Goal: Transaction & Acquisition: Obtain resource

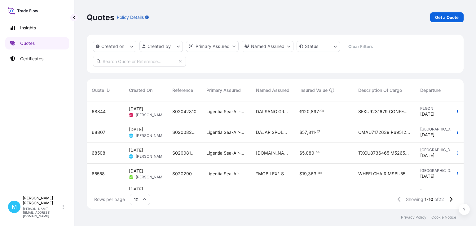
scroll to position [111, 376]
click at [181, 27] on div "Quotes Policy Details Get a Quote" at bounding box center [275, 17] width 376 height 35
click at [450, 15] on p "Get a Quote" at bounding box center [447, 17] width 24 height 6
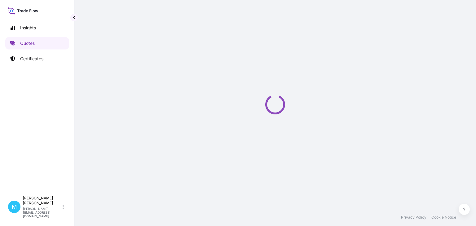
select select "Sea"
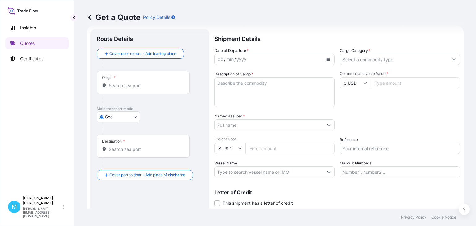
scroll to position [10, 0]
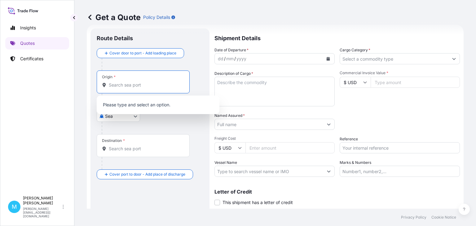
click at [143, 85] on input "Origin *" at bounding box center [145, 85] width 73 height 6
click at [123, 86] on input "Origin *" at bounding box center [145, 85] width 73 height 6
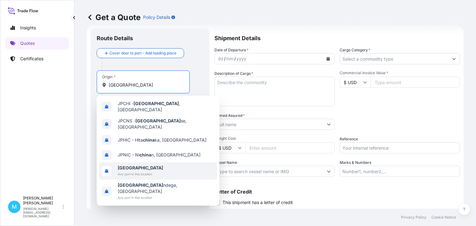
click at [129, 165] on b "[GEOGRAPHIC_DATA]" at bounding box center [140, 167] width 45 height 5
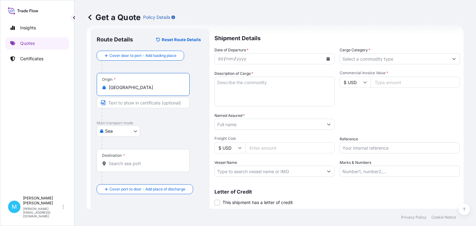
type input "[GEOGRAPHIC_DATA]"
click at [122, 167] on input "Destination *" at bounding box center [145, 164] width 73 height 6
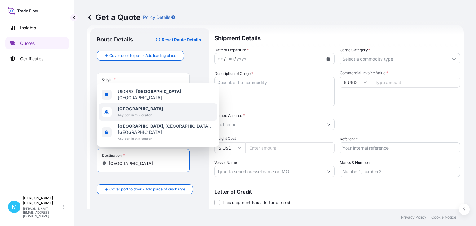
click at [147, 118] on span "Any port in this location" at bounding box center [140, 115] width 45 height 6
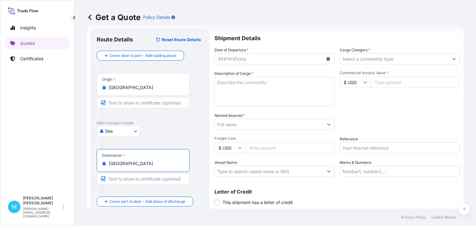
type input "[GEOGRAPHIC_DATA]"
click at [328, 60] on icon "Calendar" at bounding box center [327, 59] width 3 height 4
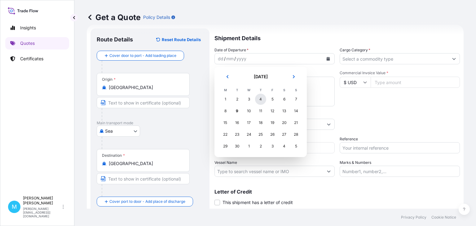
click at [262, 101] on div "4" at bounding box center [260, 99] width 11 height 11
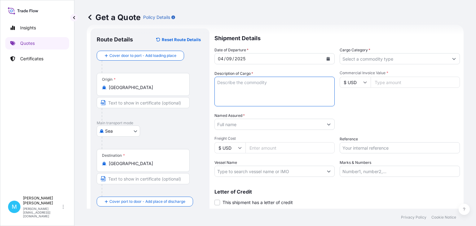
click at [249, 88] on textarea "Description of Cargo *" at bounding box center [274, 92] width 120 height 30
click at [232, 87] on textarea "Description of Cargo *" at bounding box center [274, 92] width 120 height 30
paste textarea "40 FOB NINGBO, podkładki samochodowe dla dzieci"
drag, startPoint x: 253, startPoint y: 83, endPoint x: 264, endPoint y: 85, distance: 11.0
click at [254, 83] on textarea "40 FOB NINGBO, podkładki samochodowe dla dzieci" at bounding box center [274, 92] width 120 height 30
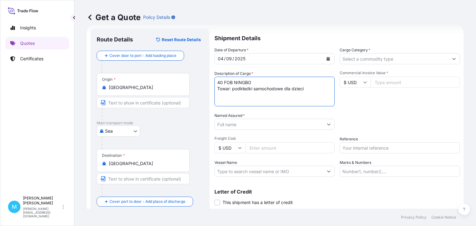
click at [262, 100] on textarea "40 FOB NINGBO Towar: podkładki samochodowe dla dzieci" at bounding box center [274, 92] width 120 height 30
click at [282, 100] on textarea "40 FOB NINGBO Towar: podkładki samochodowe dla dzieci" at bounding box center [274, 92] width 120 height 30
type textarea "40 FOB NINGBO Towar: podkładki samochodowe dla dzieci"
click at [231, 124] on input "Named Assured *" at bounding box center [269, 124] width 108 height 11
click at [227, 123] on input "Named Assured *" at bounding box center [269, 124] width 108 height 11
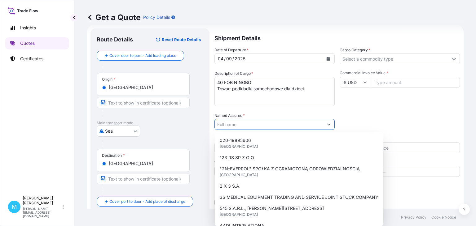
paste input "DERFORM"
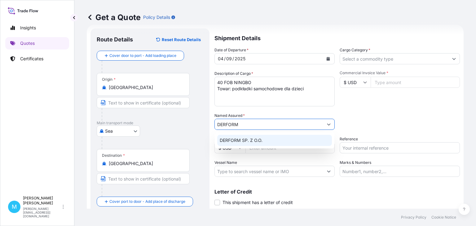
click at [256, 141] on span "DERFORM SP. Z O.O." at bounding box center [240, 140] width 43 height 6
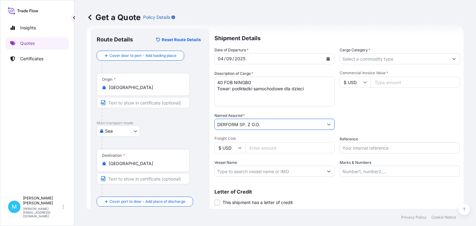
type input "DERFORM SP. Z O.O."
click at [362, 58] on input "Cargo Category *" at bounding box center [394, 58] width 108 height 11
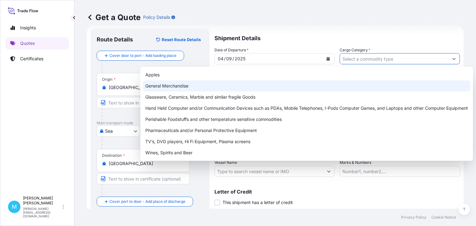
click at [171, 85] on div "General Merchandise" at bounding box center [306, 85] width 327 height 11
type input "General Merchandise"
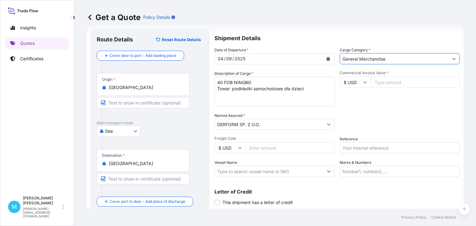
click at [389, 82] on input "Commercial Invoice Value *" at bounding box center [414, 82] width 89 height 11
click at [386, 81] on input "Commercial Invoice Value *" at bounding box center [414, 82] width 89 height 11
click at [361, 148] on input "Reference" at bounding box center [399, 147] width 120 height 11
click at [353, 145] on input "Reference" at bounding box center [399, 147] width 120 height 11
paste input "S02044574"
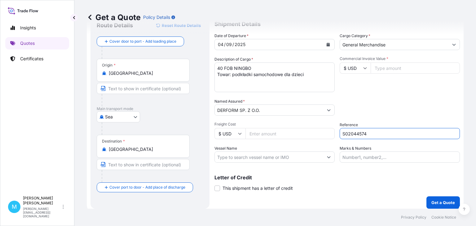
scroll to position [28, 0]
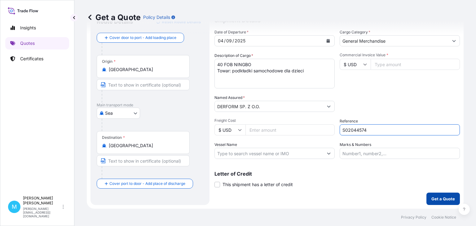
type input "S02044574"
click at [437, 199] on p "Get a Quote" at bounding box center [443, 199] width 24 height 6
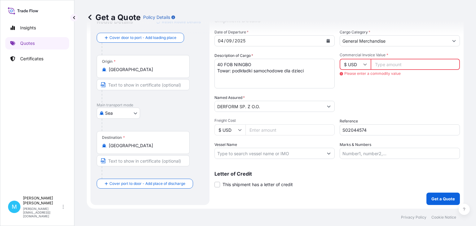
scroll to position [0, 0]
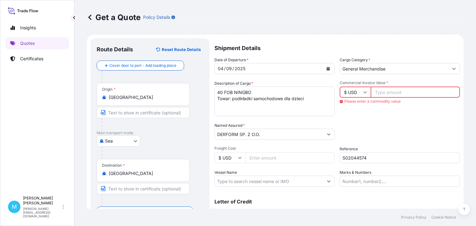
click at [400, 92] on input "Commercial Invoice Value *" at bounding box center [414, 92] width 89 height 11
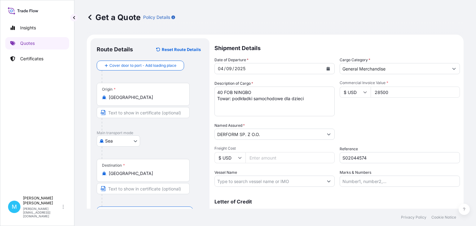
scroll to position [28, 0]
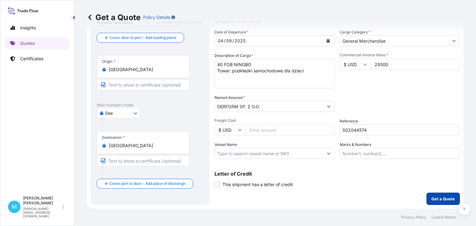
type input "28500"
click at [435, 196] on p "Get a Quote" at bounding box center [443, 199] width 24 height 6
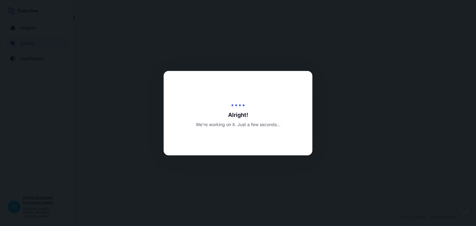
select select "Sea"
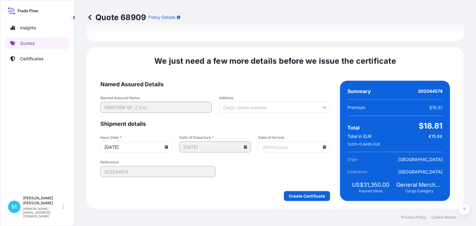
scroll to position [718, 0]
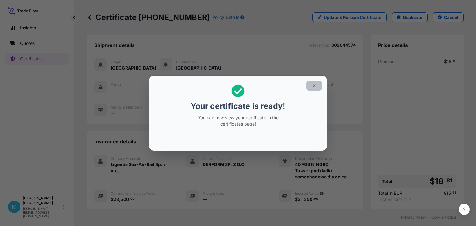
click at [314, 86] on icon "button" at bounding box center [313, 85] width 3 height 3
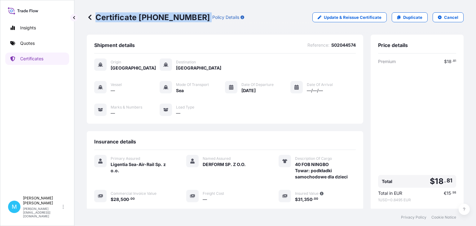
drag, startPoint x: 192, startPoint y: 18, endPoint x: 98, endPoint y: 20, distance: 93.5
click at [98, 20] on div "Certificate [PHONE_NUMBER] Policy Details" at bounding box center [165, 17] width 157 height 10
copy p "Certificate [PHONE_NUMBER]"
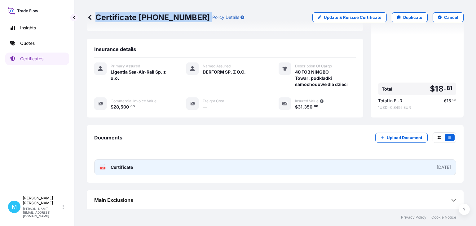
click at [207, 163] on link "PDF Certificate [DATE]" at bounding box center [275, 167] width 362 height 16
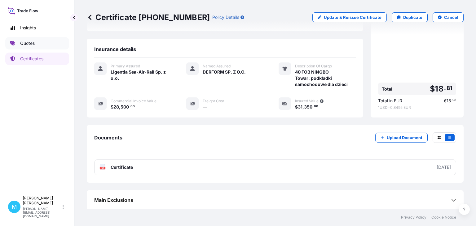
click at [34, 44] on p "Quotes" at bounding box center [27, 43] width 15 height 6
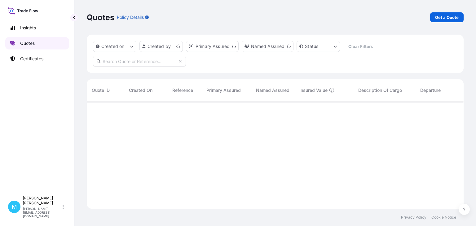
scroll to position [111, 376]
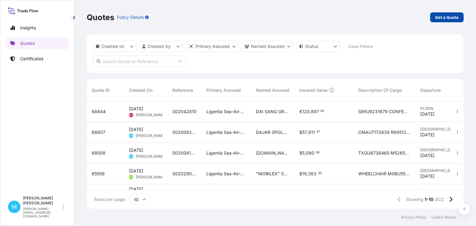
click at [443, 15] on p "Get a Quote" at bounding box center [447, 17] width 24 height 6
select select "Sea"
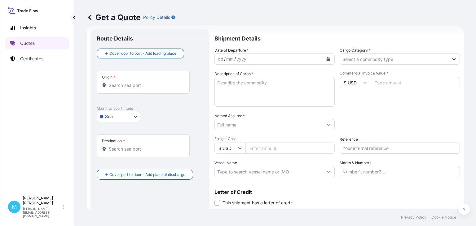
scroll to position [10, 0]
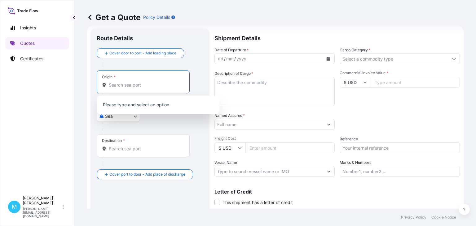
drag, startPoint x: 136, startPoint y: 85, endPoint x: 140, endPoint y: 85, distance: 4.7
click at [135, 85] on input "Origin *" at bounding box center [145, 85] width 73 height 6
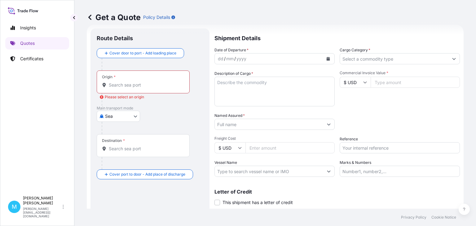
click at [109, 86] on div at bounding box center [143, 85] width 82 height 6
click at [109, 86] on input "Origin * Please select an origin" at bounding box center [145, 85] width 73 height 6
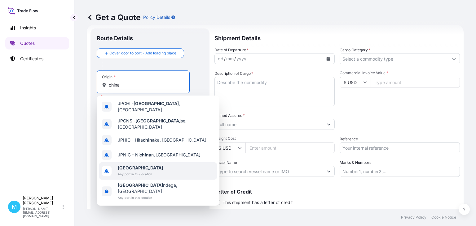
click at [128, 165] on b "[GEOGRAPHIC_DATA]" at bounding box center [140, 167] width 45 height 5
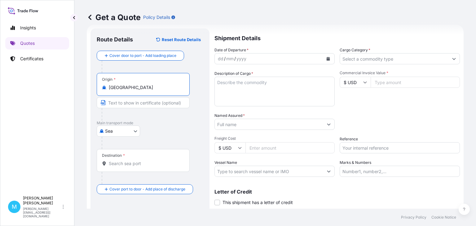
type input "[GEOGRAPHIC_DATA]"
click at [123, 167] on input "Destination *" at bounding box center [145, 164] width 73 height 6
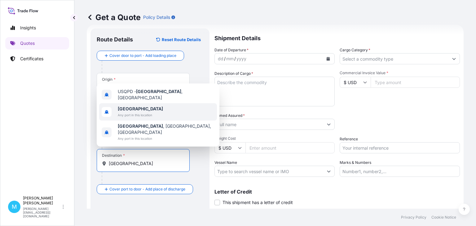
click at [128, 111] on b "[GEOGRAPHIC_DATA]" at bounding box center [140, 108] width 45 height 5
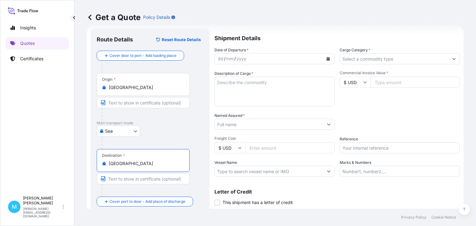
type input "[GEOGRAPHIC_DATA]"
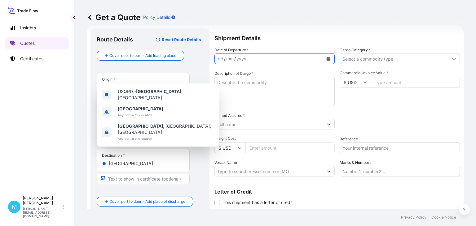
click at [330, 59] on icon "Calendar" at bounding box center [328, 59] width 4 height 4
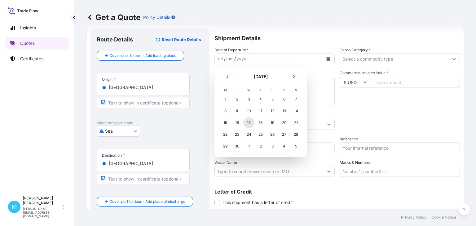
click at [250, 126] on div "17" at bounding box center [248, 122] width 11 height 11
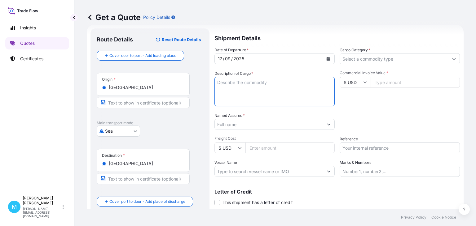
click at [233, 95] on textarea "Description of Cargo *" at bounding box center [274, 92] width 120 height 30
click at [233, 87] on textarea "Description of Cargo *" at bounding box center [274, 92] width 120 height 30
paste textarea "WELDING WIRE"
click at [279, 80] on textarea "WELDING WIRE" at bounding box center [274, 92] width 120 height 30
paste textarea "23000.000"
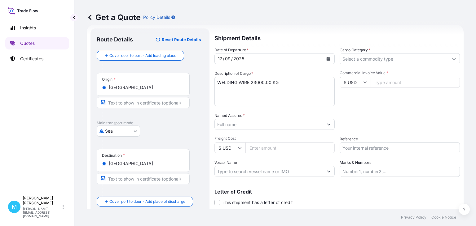
click at [290, 84] on textarea "WELDING WIRE 23000.00 KG" at bounding box center [274, 92] width 120 height 30
paste textarea "22.000"
click at [300, 83] on textarea "WELDING WIRE 23000.00 KG 22.000" at bounding box center [274, 92] width 120 height 30
click at [312, 81] on textarea "WELDING WIRE 23000.00 KG 22.000 CBM" at bounding box center [274, 92] width 120 height 30
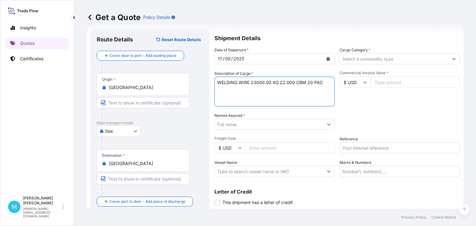
click at [250, 82] on textarea "WELDING WIRE 23000.00 KG 22.000 CBM 20 PAC" at bounding box center [274, 92] width 120 height 30
click at [252, 82] on textarea "WELDING WIRE 23000.00 KG 22.000 CBM 20 PAC" at bounding box center [274, 92] width 120 height 30
type textarea "WELDING WIRE 20 GP 23000.00 KG 22.000 CBM 20 PAC"
click at [226, 123] on input "Named Assured *" at bounding box center [269, 124] width 108 height 11
click at [233, 126] on input "Named Assured *" at bounding box center [269, 124] width 108 height 11
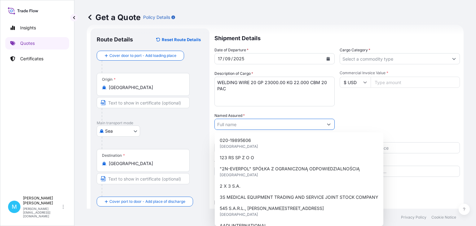
paste input "[PERSON_NAME]. Z O.O."
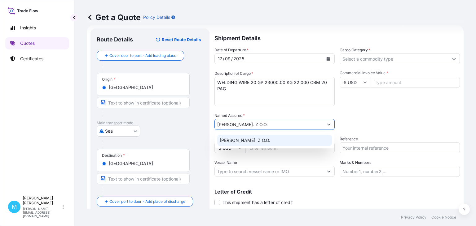
click at [250, 142] on span "[PERSON_NAME]. Z O.O." at bounding box center [244, 140] width 50 height 6
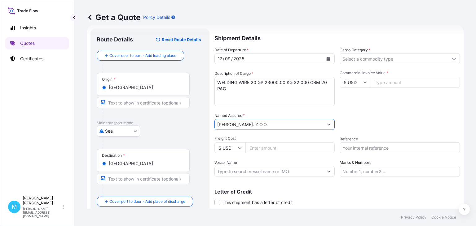
type input "[PERSON_NAME]. Z O.O."
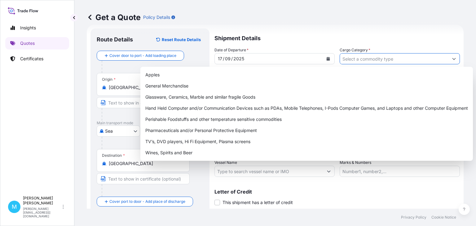
click at [365, 57] on input "Cargo Category *" at bounding box center [394, 58] width 108 height 11
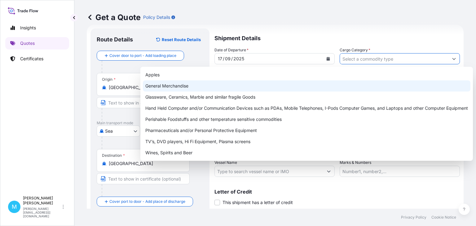
click at [188, 88] on div "General Merchandise" at bounding box center [306, 85] width 327 height 11
type input "General Merchandise"
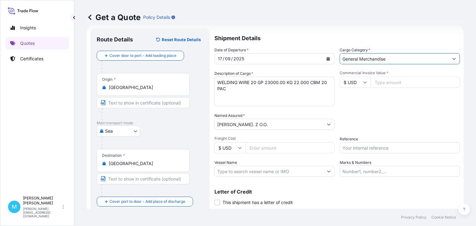
click at [384, 83] on input "Commercial Invoice Value *" at bounding box center [414, 82] width 89 height 11
click at [376, 81] on input "Commercial Invoice Value *" at bounding box center [414, 82] width 89 height 11
click at [381, 81] on input "Commercial Invoice Value *" at bounding box center [414, 82] width 89 height 11
click at [403, 84] on input "Commercial Invoice Value *" at bounding box center [414, 82] width 89 height 11
click at [355, 147] on input "Reference" at bounding box center [399, 147] width 120 height 11
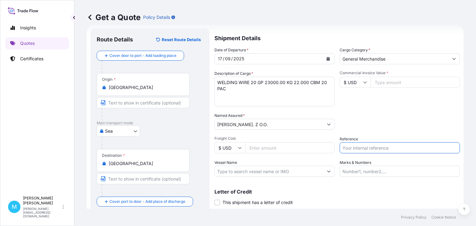
click at [360, 149] on input "Reference" at bounding box center [399, 147] width 120 height 11
paste input "S02041601"
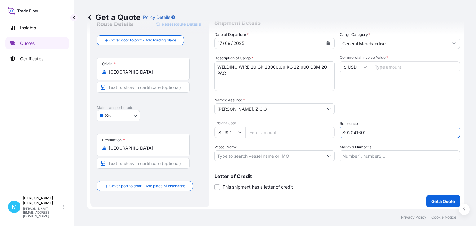
scroll to position [28, 0]
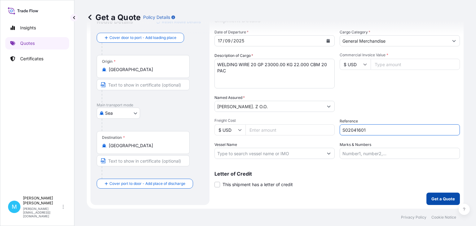
type input "S02041601"
click at [443, 198] on p "Get a Quote" at bounding box center [443, 199] width 24 height 6
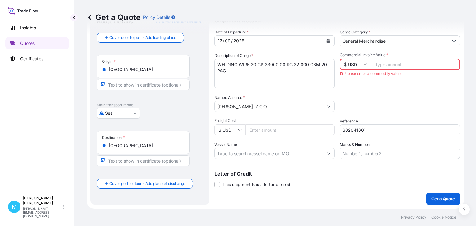
drag, startPoint x: 403, startPoint y: 63, endPoint x: 412, endPoint y: 67, distance: 9.8
click at [404, 63] on input "Commercial Invoice Value *" at bounding box center [414, 64] width 89 height 11
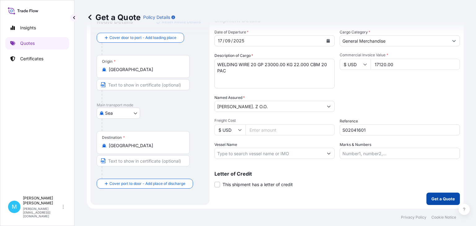
type input "17120.00"
click at [434, 199] on p "Get a Quote" at bounding box center [443, 199] width 24 height 6
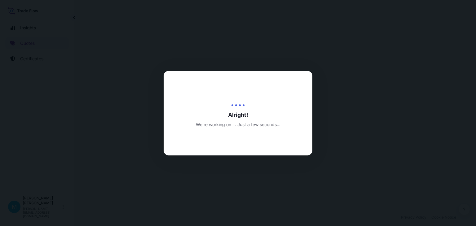
select select "Sea"
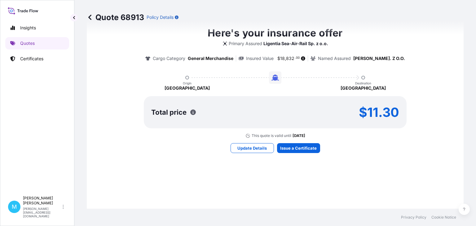
scroll to position [381, 0]
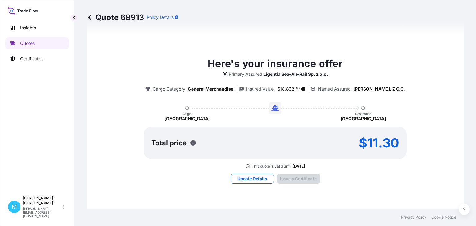
type input "[DATE]"
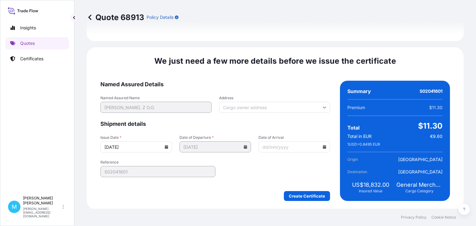
scroll to position [718, 0]
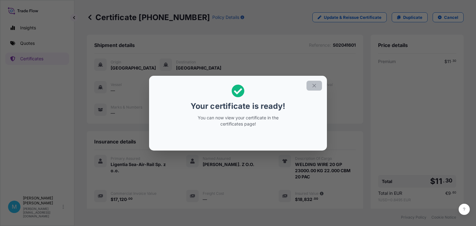
click at [314, 84] on icon "button" at bounding box center [314, 86] width 6 height 6
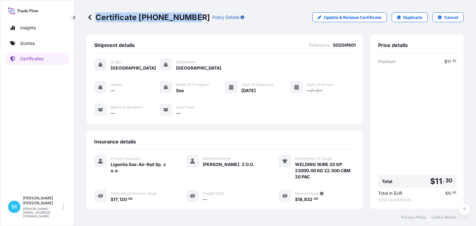
drag, startPoint x: 193, startPoint y: 17, endPoint x: 91, endPoint y: 18, distance: 101.6
click at [91, 18] on div "Certificate [PHONE_NUMBER] Policy Details" at bounding box center [165, 17] width 157 height 10
copy p "Certificate [PHONE_NUMBER]"
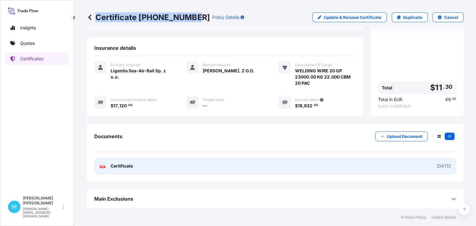
click at [247, 164] on link "PDF Certificate [DATE]" at bounding box center [275, 166] width 362 height 16
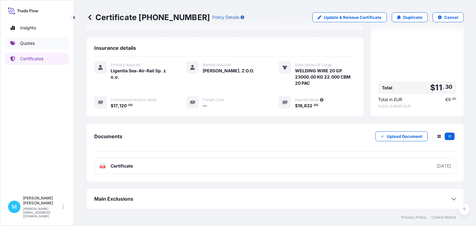
click at [25, 45] on p "Quotes" at bounding box center [27, 43] width 15 height 6
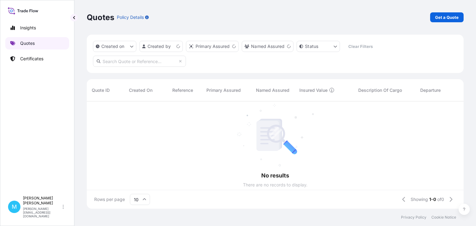
scroll to position [111, 376]
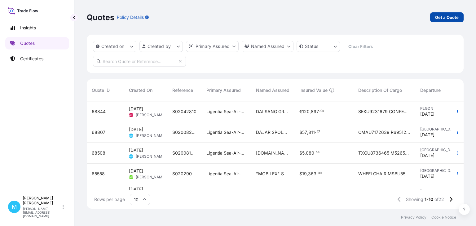
click at [452, 16] on p "Get a Quote" at bounding box center [447, 17] width 24 height 6
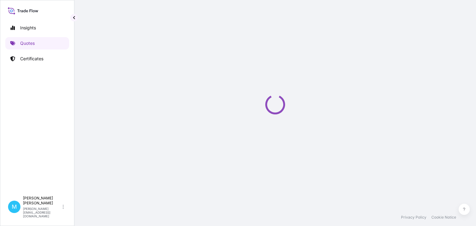
select select "Sea"
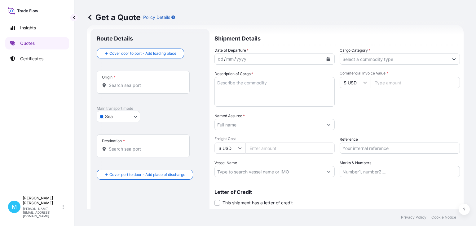
scroll to position [10, 0]
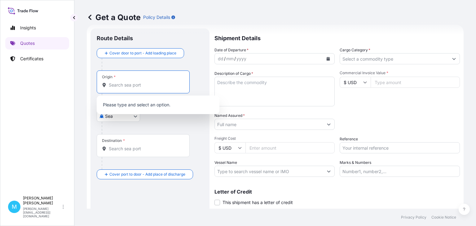
click at [116, 82] on input "Origin *" at bounding box center [145, 85] width 73 height 6
click at [119, 84] on input "Origin * Please select an origin" at bounding box center [145, 85] width 73 height 6
click at [121, 86] on input "Origin * Please select an origin" at bounding box center [145, 85] width 73 height 6
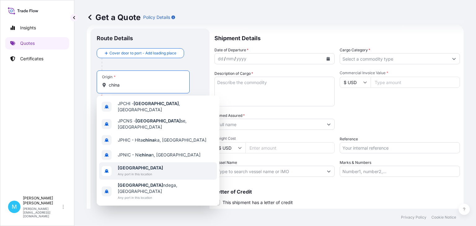
click at [127, 165] on b "[GEOGRAPHIC_DATA]" at bounding box center [140, 167] width 45 height 5
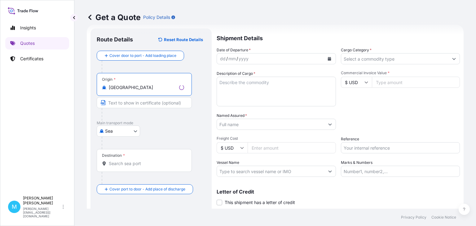
type input "[GEOGRAPHIC_DATA]"
click at [114, 162] on input "Destination *" at bounding box center [146, 164] width 75 height 6
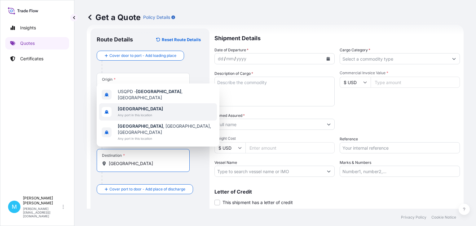
click at [146, 118] on span "Any port in this location" at bounding box center [140, 115] width 45 height 6
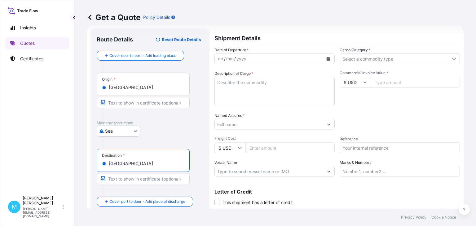
type input "[GEOGRAPHIC_DATA]"
click at [328, 59] on icon "Calendar" at bounding box center [327, 59] width 3 height 4
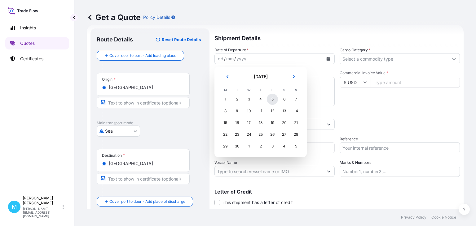
click at [276, 100] on div "5" at bounding box center [272, 99] width 11 height 11
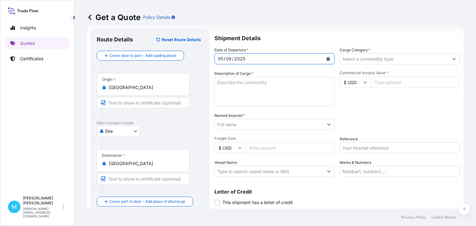
click at [243, 86] on textarea "Description of Cargo *" at bounding box center [274, 92] width 120 height 30
click at [236, 89] on textarea "Description of Cargo *" at bounding box center [274, 92] width 120 height 30
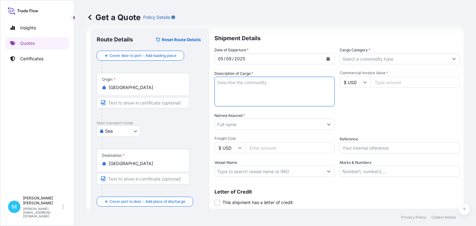
paste textarea "TGBU2720258 R2841146 20GP 13250.00 KG 28.00 M3 725 BLC"
paste textarea "COMPRESSED(S)"
type textarea "TGBU2720258 R2841146 20GP 13250.00 KG 28.00 M3 725 BLC || COMPRESSED"
click at [229, 124] on input "Named Assured *" at bounding box center [269, 124] width 108 height 11
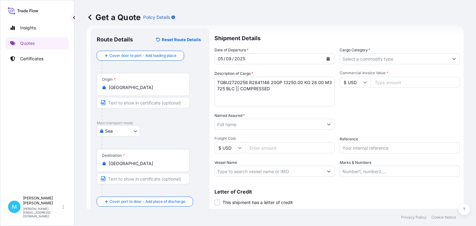
click at [221, 124] on input "Named Assured *" at bounding box center [269, 124] width 108 height 11
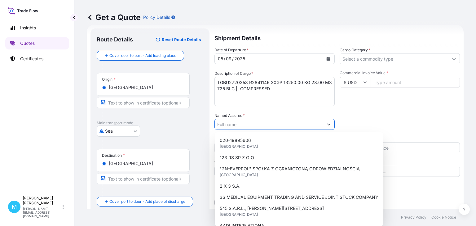
paste input "PROFIX SP. Z.O.O."
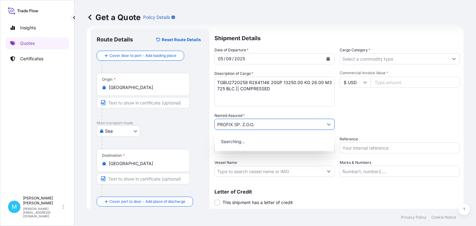
click at [245, 125] on input "PROFIX SP. Z.O.O." at bounding box center [269, 124] width 108 height 11
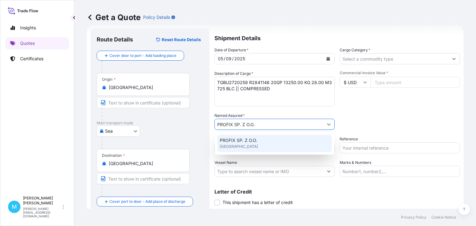
click at [257, 142] on div "PROFIX SP. Z O.O. [GEOGRAPHIC_DATA]" at bounding box center [274, 143] width 115 height 17
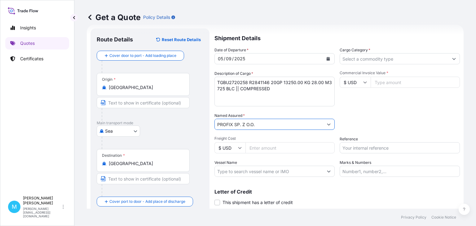
type input "PROFIX SP. Z O.O."
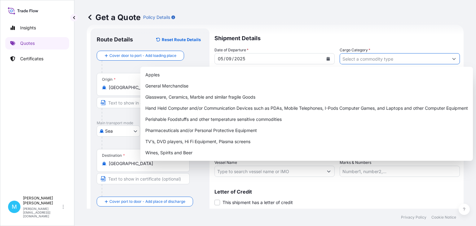
click at [357, 58] on input "Cargo Category *" at bounding box center [394, 58] width 108 height 11
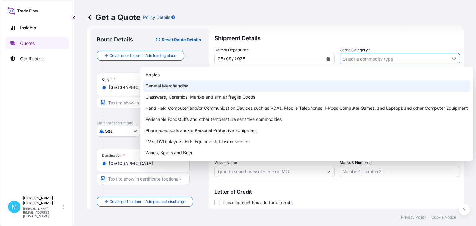
click at [204, 85] on div "General Merchandise" at bounding box center [306, 85] width 327 height 11
type input "General Merchandise"
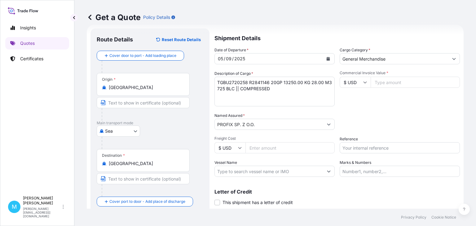
click at [395, 81] on input "Commercial Invoice Value *" at bounding box center [414, 82] width 89 height 11
click at [395, 84] on input "Commercial Invoice Value *" at bounding box center [414, 82] width 89 height 11
click at [382, 85] on input "Commercial Invoice Value *" at bounding box center [414, 82] width 89 height 11
click at [382, 81] on input "Commercial Invoice Value *" at bounding box center [414, 82] width 89 height 11
click at [388, 82] on input "Commercial Invoice Value *" at bounding box center [414, 82] width 89 height 11
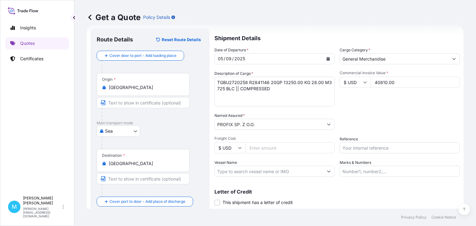
click at [356, 146] on input "Reference" at bounding box center [399, 147] width 120 height 11
click at [399, 80] on input "40810.00" at bounding box center [414, 82] width 89 height 11
type input "40810"
click at [346, 150] on input "Reference" at bounding box center [399, 147] width 120 height 11
click at [359, 149] on input "Reference" at bounding box center [399, 147] width 120 height 11
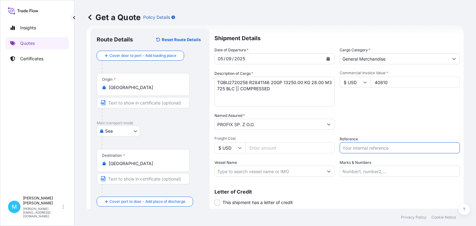
paste input "S02028556"
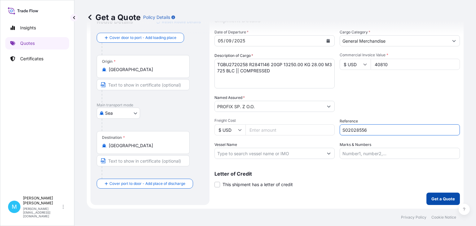
type input "S02028556"
click at [447, 198] on p "Get a Quote" at bounding box center [443, 199] width 24 height 6
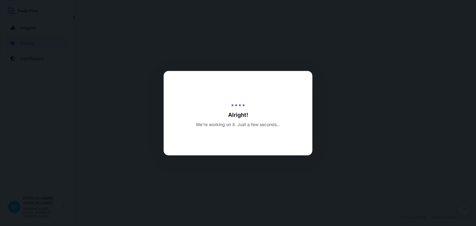
select select "Sea"
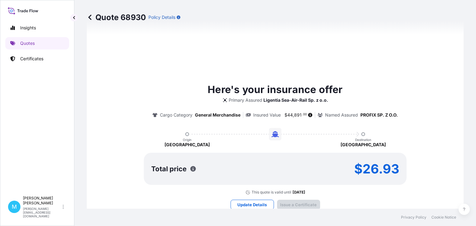
type input "[DATE]"
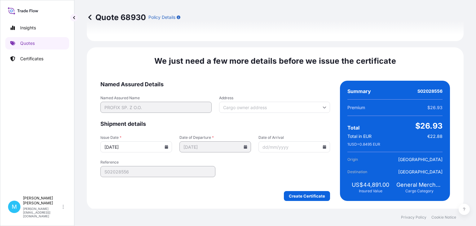
scroll to position [718, 0]
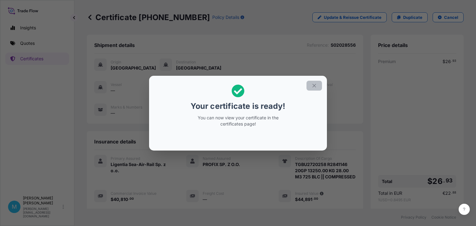
click at [318, 86] on button "button" at bounding box center [313, 86] width 15 height 10
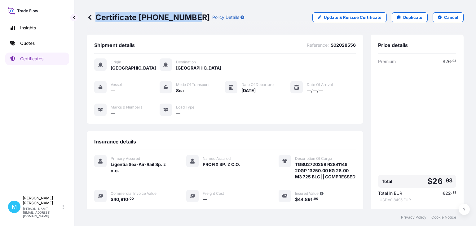
drag, startPoint x: 191, startPoint y: 17, endPoint x: 96, endPoint y: 18, distance: 95.7
click at [95, 17] on p "Certificate [PHONE_NUMBER]" at bounding box center [148, 17] width 123 height 10
copy p "Certificate [PHONE_NUMBER]"
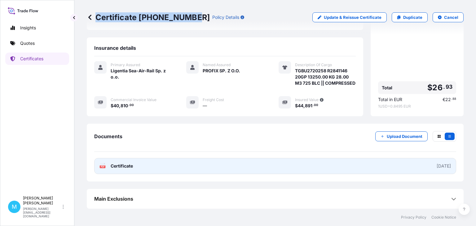
click at [215, 168] on link "PDF Certificate [DATE]" at bounding box center [275, 166] width 362 height 16
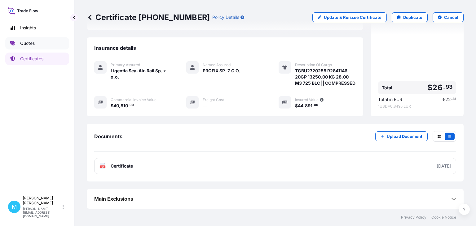
click at [45, 44] on link "Quotes" at bounding box center [37, 43] width 64 height 12
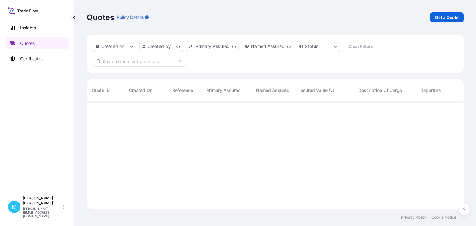
scroll to position [111, 376]
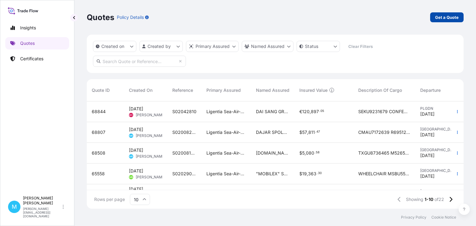
click at [450, 18] on p "Get a Quote" at bounding box center [447, 17] width 24 height 6
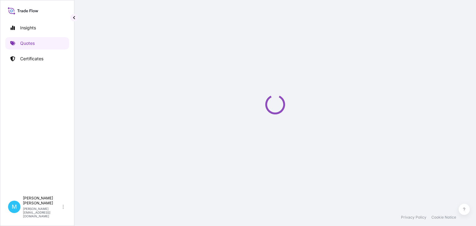
select select "Sea"
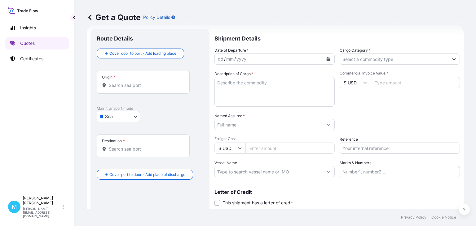
scroll to position [10, 0]
drag, startPoint x: 133, startPoint y: 85, endPoint x: 140, endPoint y: 84, distance: 6.8
click at [133, 85] on input "Origin *" at bounding box center [145, 85] width 73 height 6
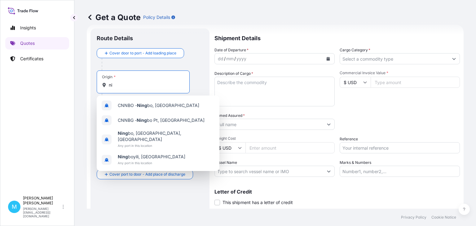
type input "n"
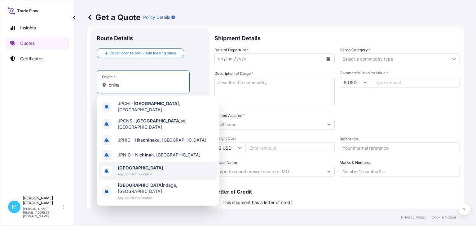
click at [124, 166] on span "[GEOGRAPHIC_DATA]" at bounding box center [140, 168] width 45 height 6
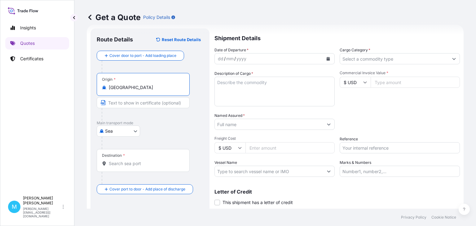
type input "[GEOGRAPHIC_DATA]"
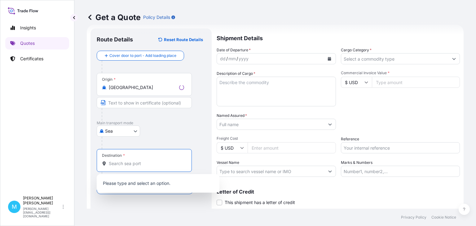
click at [121, 163] on input "Destination *" at bounding box center [146, 164] width 75 height 6
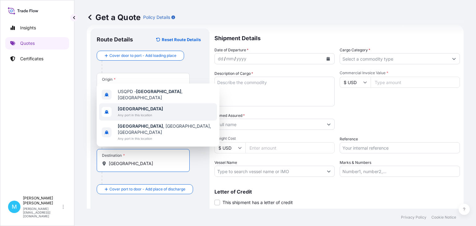
click at [137, 112] on span "[GEOGRAPHIC_DATA]" at bounding box center [140, 109] width 45 height 6
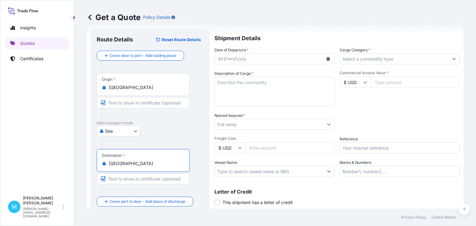
type input "[GEOGRAPHIC_DATA]"
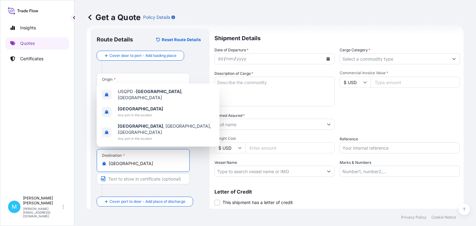
click at [326, 60] on button "Calendar" at bounding box center [328, 59] width 10 height 10
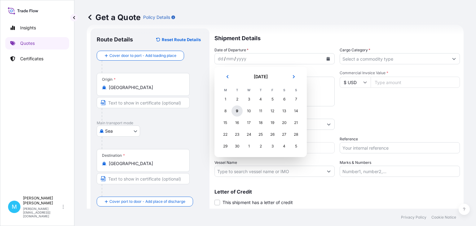
click at [238, 115] on div "9" at bounding box center [236, 111] width 11 height 11
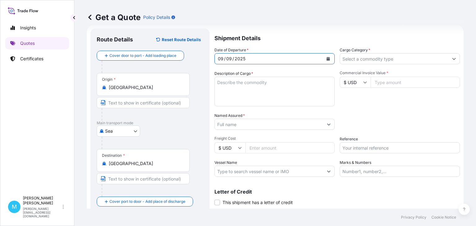
click at [230, 85] on textarea "Description of Cargo *" at bounding box center [274, 92] width 120 height 30
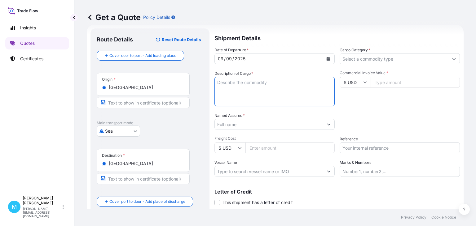
click at [224, 89] on textarea "Description of Cargo *" at bounding box center [274, 92] width 120 height 30
paste textarea "CAIU5841780 M5245569 45HC 14575.00 KG 80.99 M3 1060 CTN"
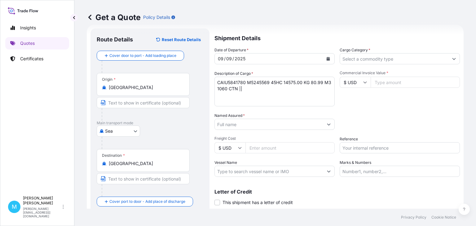
click at [247, 89] on textarea "CAIU5841780 M5245569 45HC 14575.00 KG 80.99 M3 1060 CTN ||" at bounding box center [274, 92] width 120 height 30
paste textarea "WORKBENCH"
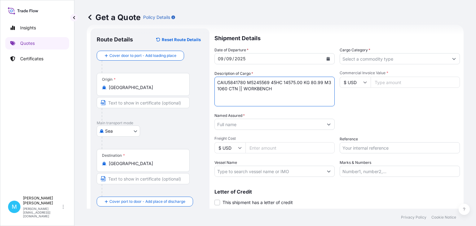
scroll to position [28, 0]
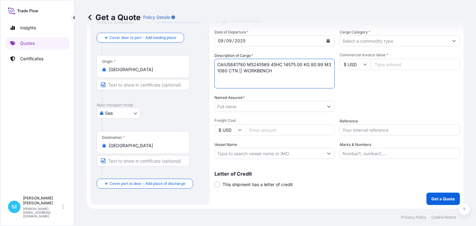
type textarea "CAIU5841780 M5245569 45HC 14575.00 KG 80.99 M3 1060 CTN || WORKBENCH"
click at [248, 106] on input "Named Assured *" at bounding box center [269, 106] width 108 height 11
click at [221, 107] on input "Named Assured *" at bounding box center [269, 106] width 108 height 11
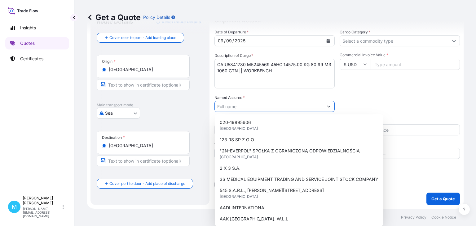
paste input "PROFIX SP. Z.O.O."
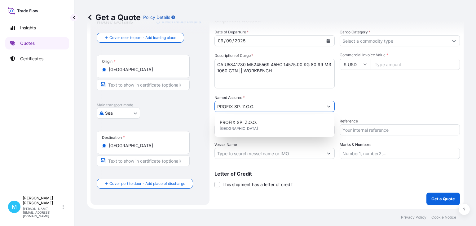
click at [247, 107] on input "PROFIX SP. Z.O.O." at bounding box center [269, 106] width 108 height 11
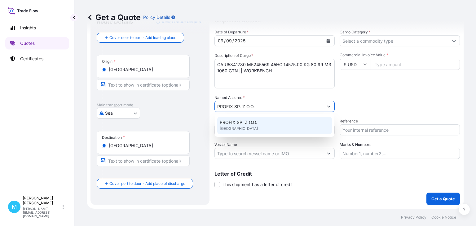
click at [245, 123] on span "PROFIX SP. Z O.O." at bounding box center [237, 122] width 37 height 6
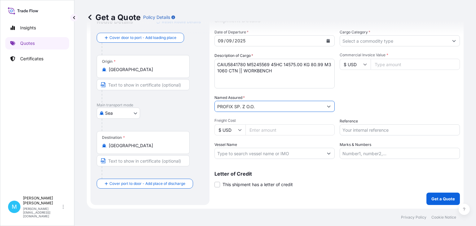
type input "PROFIX SP. Z O.O."
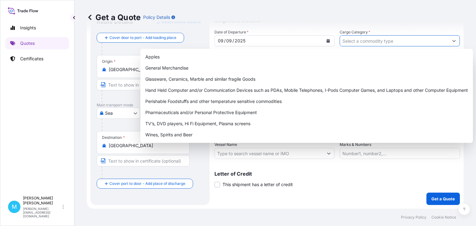
click at [371, 40] on input "Cargo Category *" at bounding box center [394, 40] width 108 height 11
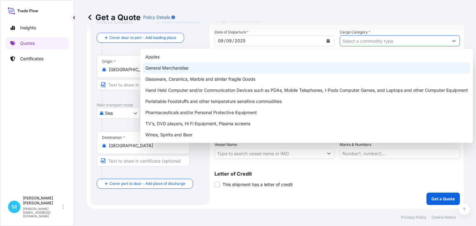
click at [158, 69] on div "General Merchandise" at bounding box center [306, 68] width 327 height 11
type input "General Merchandise"
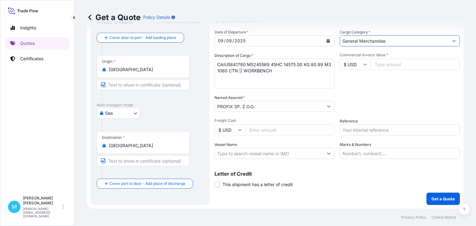
click at [403, 66] on input "Commercial Invoice Value *" at bounding box center [414, 64] width 89 height 11
click at [389, 65] on input "Commercial Invoice Value *" at bounding box center [414, 64] width 89 height 11
click at [382, 64] on input "Commercial Invoice Value *" at bounding box center [414, 64] width 89 height 11
click at [374, 64] on input "Commercial Invoice Value *" at bounding box center [414, 64] width 89 height 11
click at [389, 64] on input "Commercial Invoice Value *" at bounding box center [414, 64] width 89 height 11
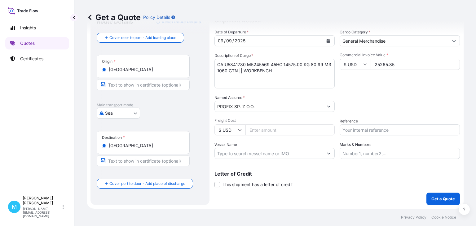
type input "25265.85"
click at [358, 128] on input "Reference" at bounding box center [399, 129] width 120 height 11
click at [362, 131] on input "Reference" at bounding box center [399, 129] width 120 height 11
paste input "S02026840"
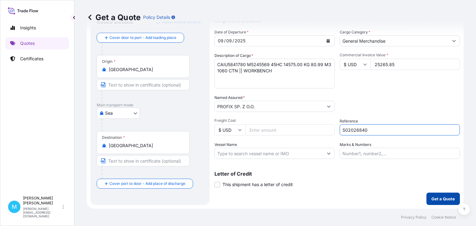
type input "S02026840"
click at [447, 197] on p "Get a Quote" at bounding box center [443, 199] width 24 height 6
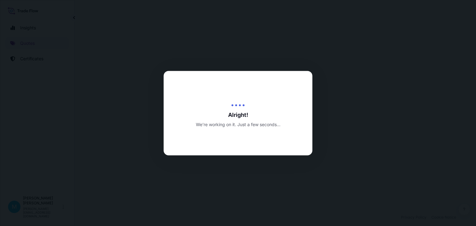
select select "Sea"
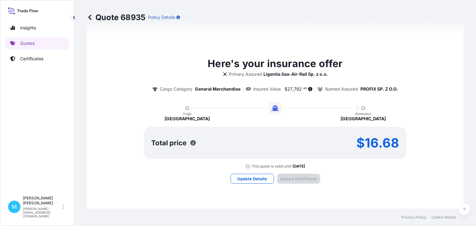
type input "[DATE]"
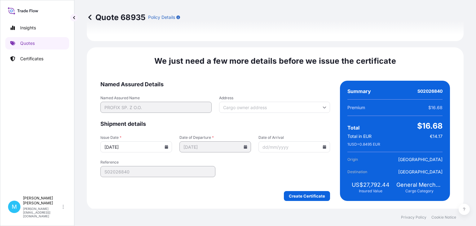
scroll to position [718, 0]
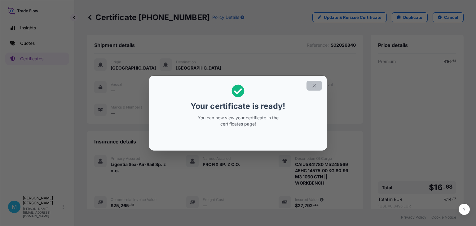
click at [315, 85] on button "button" at bounding box center [313, 86] width 15 height 10
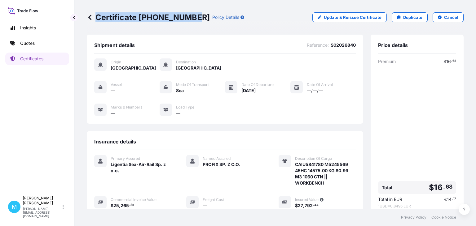
drag, startPoint x: 193, startPoint y: 15, endPoint x: 96, endPoint y: 16, distance: 97.5
click at [96, 16] on div "Certificate [PHONE_NUMBER] Policy Details" at bounding box center [165, 17] width 157 height 10
copy p "Certificate [PHONE_NUMBER]"
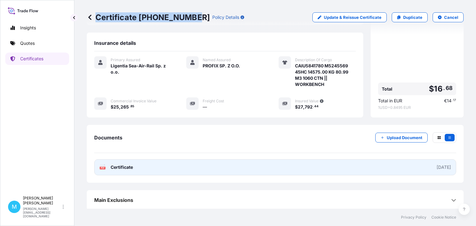
click at [154, 167] on link "PDF Certificate [DATE]" at bounding box center [275, 167] width 362 height 16
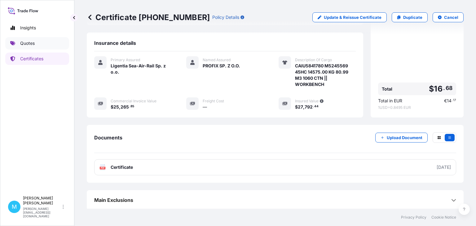
click at [42, 41] on link "Quotes" at bounding box center [37, 43] width 64 height 12
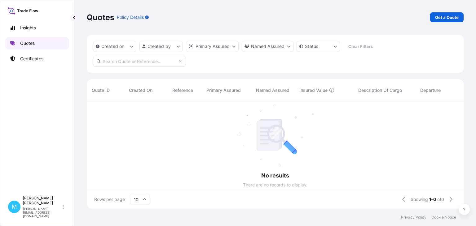
scroll to position [111, 376]
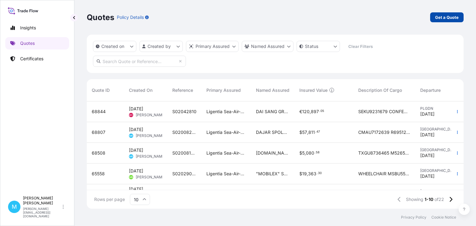
click at [446, 17] on p "Get a Quote" at bounding box center [447, 17] width 24 height 6
select select "Sea"
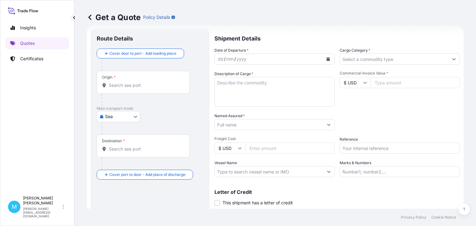
scroll to position [10, 0]
click at [127, 88] on div "Origin *" at bounding box center [143, 82] width 93 height 23
click at [127, 88] on input "Origin *" at bounding box center [145, 85] width 73 height 6
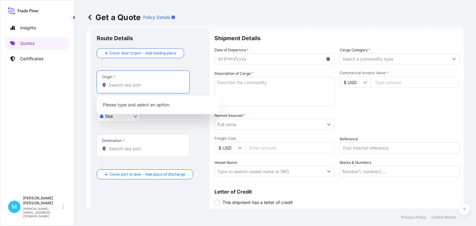
click at [129, 84] on input "Origin *" at bounding box center [145, 85] width 73 height 6
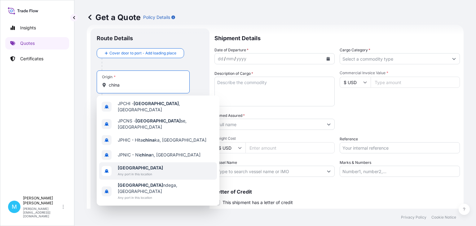
click at [129, 166] on span "[GEOGRAPHIC_DATA]" at bounding box center [140, 168] width 45 height 6
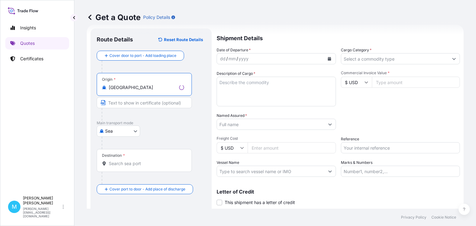
type input "[GEOGRAPHIC_DATA]"
click at [124, 169] on div "Destination *" at bounding box center [143, 160] width 93 height 23
click at [124, 167] on input "Destination *" at bounding box center [145, 164] width 73 height 6
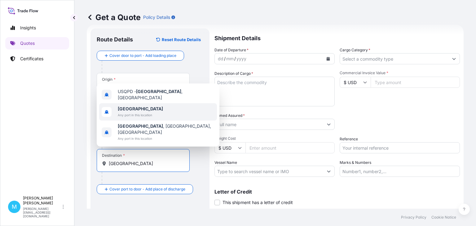
click at [143, 112] on span "[GEOGRAPHIC_DATA]" at bounding box center [140, 109] width 45 height 6
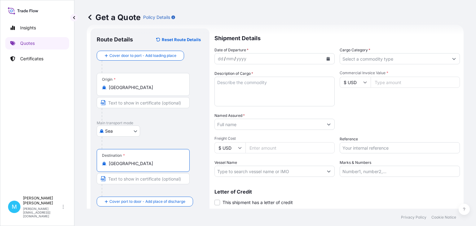
type input "[GEOGRAPHIC_DATA]"
click at [286, 61] on div "dd / mm / yyyy" at bounding box center [269, 58] width 108 height 11
click at [329, 59] on icon "Calendar" at bounding box center [327, 59] width 3 height 4
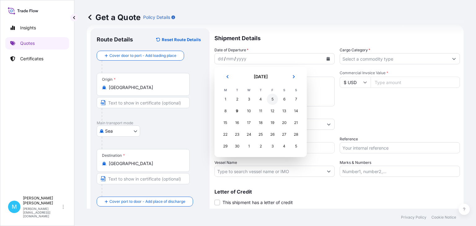
click at [274, 99] on div "5" at bounding box center [272, 99] width 11 height 11
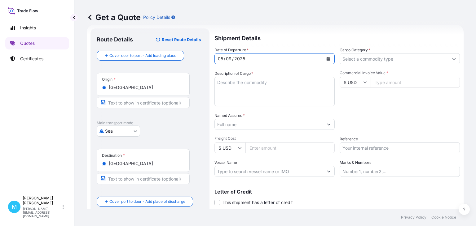
click at [232, 89] on textarea "Description of Cargo *" at bounding box center [274, 92] width 120 height 30
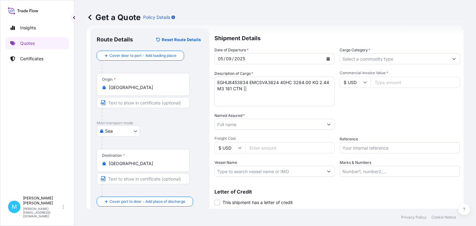
click at [249, 89] on textarea "EGHU8453834 EMCSVA3624 40HC 3284.00 KG 2.44 M3 181 CTN ||" at bounding box center [274, 92] width 120 height 30
paste textarea "PIPE WRENCH"
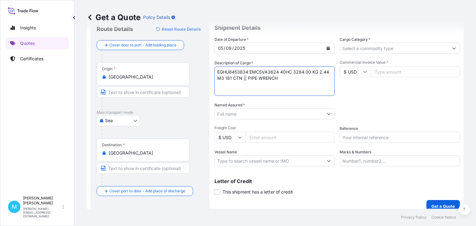
scroll to position [28, 0]
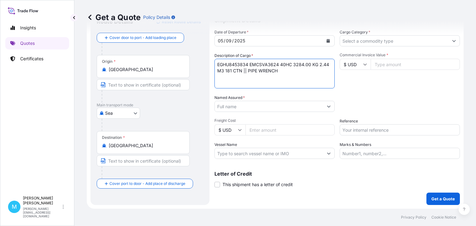
type textarea "EGHU8453834 EMCSVA3624 40HC 3284.00 KG 2.44 M3 181 CTN || PIPE WRENCH"
click at [256, 104] on input "Named Assured *" at bounding box center [269, 106] width 108 height 11
click at [238, 106] on input "Named Assured *" at bounding box center [269, 106] width 108 height 11
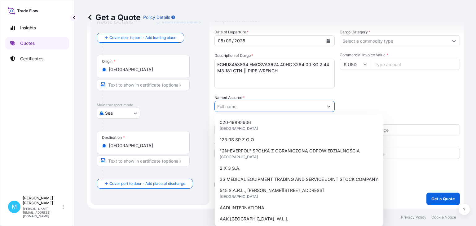
paste input "PROFIX SP. Z.O.O."
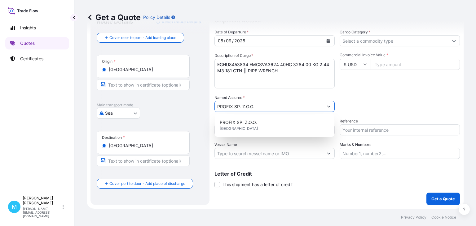
click at [246, 107] on input "PROFIX SP. Z.O.O." at bounding box center [269, 106] width 108 height 11
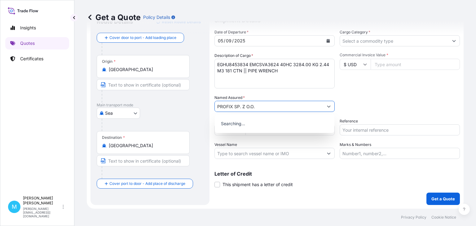
click at [263, 106] on input "PROFIX SP. Z O.O." at bounding box center [269, 106] width 108 height 11
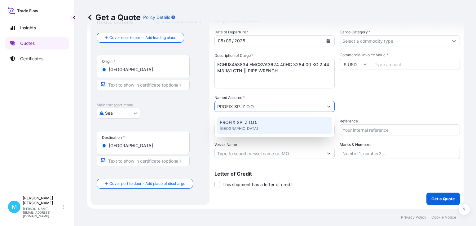
click at [254, 128] on div "PROFIX SP. Z O.O. [GEOGRAPHIC_DATA]" at bounding box center [274, 125] width 115 height 17
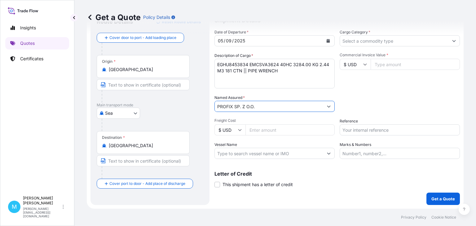
type input "PROFIX SP. Z O.O."
click at [373, 41] on input "Cargo Category *" at bounding box center [394, 40] width 108 height 11
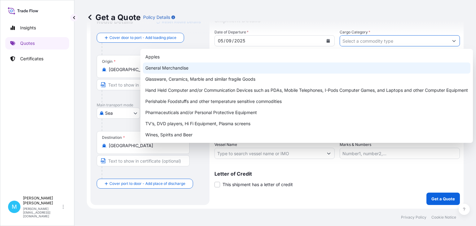
click at [173, 69] on div "General Merchandise" at bounding box center [306, 68] width 327 height 11
type input "General Merchandise"
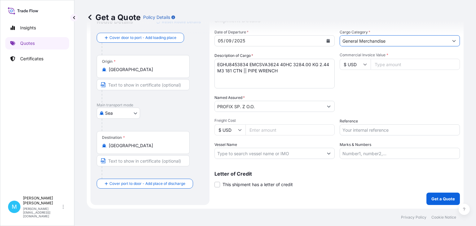
click at [389, 64] on input "Commercial Invoice Value *" at bounding box center [414, 64] width 89 height 11
click at [380, 63] on input "Commercial Invoice Value *" at bounding box center [414, 64] width 89 height 11
click at [379, 64] on input "Commercial Invoice Value *" at bounding box center [414, 64] width 89 height 11
click at [387, 64] on input "Commercial Invoice Value *" at bounding box center [414, 64] width 89 height 11
click at [344, 131] on input "Reference" at bounding box center [399, 129] width 120 height 11
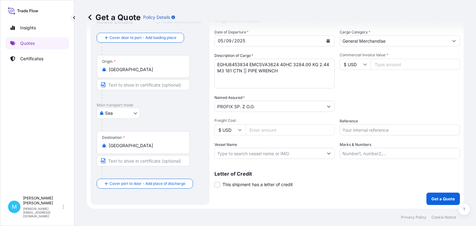
click at [351, 129] on input "Reference" at bounding box center [399, 129] width 120 height 11
paste input "S02027414"
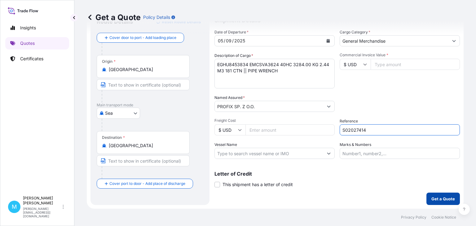
type input "S02027414"
click at [448, 199] on p "Get a Quote" at bounding box center [443, 199] width 24 height 6
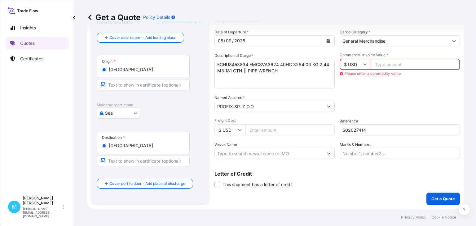
click at [396, 65] on input "Commercial Invoice Value *" at bounding box center [414, 64] width 89 height 11
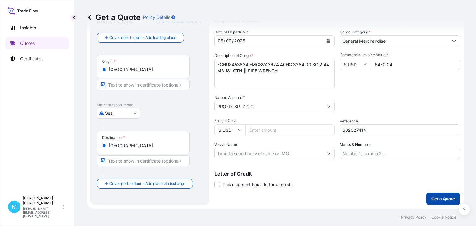
type input "6470.04"
click at [440, 198] on p "Get a Quote" at bounding box center [443, 199] width 24 height 6
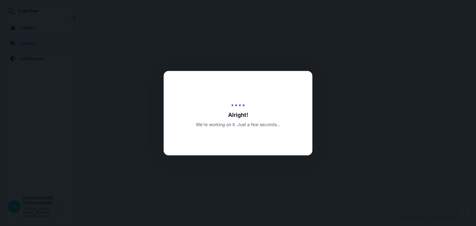
select select "Sea"
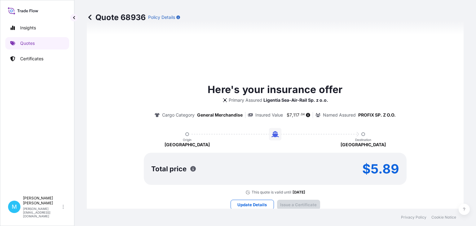
type input "[DATE]"
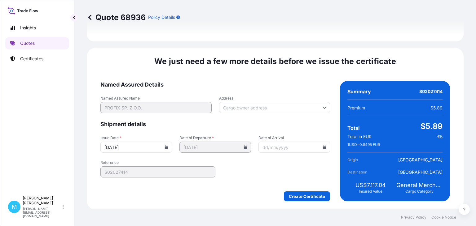
scroll to position [718, 0]
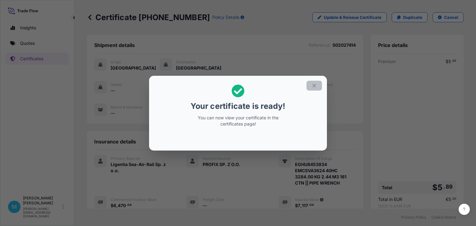
click at [314, 88] on icon "button" at bounding box center [314, 86] width 6 height 6
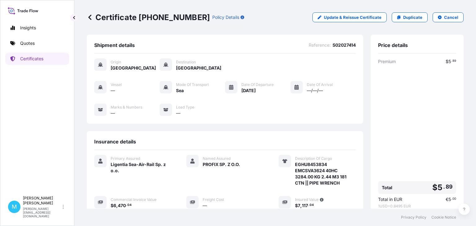
drag, startPoint x: 191, startPoint y: 16, endPoint x: 87, endPoint y: 16, distance: 104.0
click at [87, 16] on p "Certificate [PHONE_NUMBER]" at bounding box center [148, 17] width 123 height 10
copy p "Certificate [PHONE_NUMBER]"
click at [30, 45] on p "Quotes" at bounding box center [27, 43] width 15 height 6
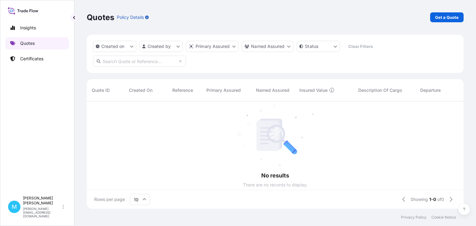
scroll to position [111, 376]
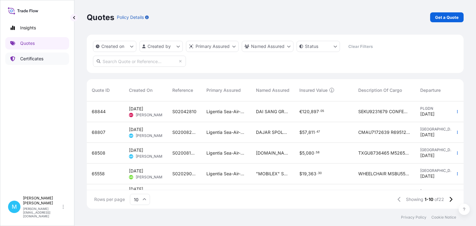
click at [42, 64] on link "Certificates" at bounding box center [37, 59] width 64 height 12
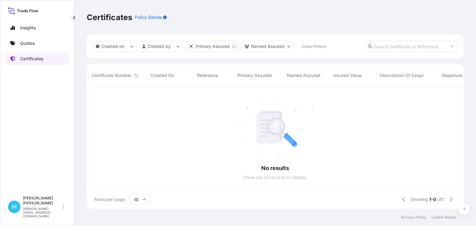
scroll to position [126, 376]
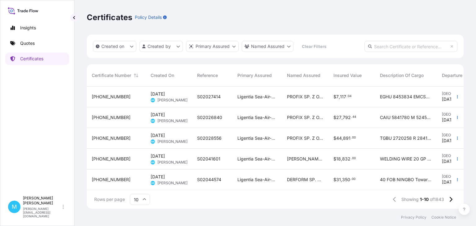
click at [208, 95] on span "S02027414" at bounding box center [209, 97] width 24 height 6
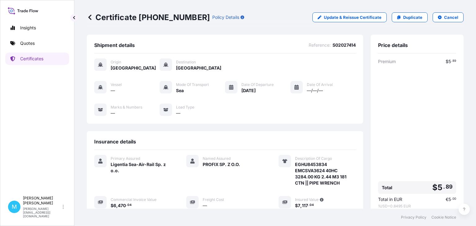
scroll to position [72, 0]
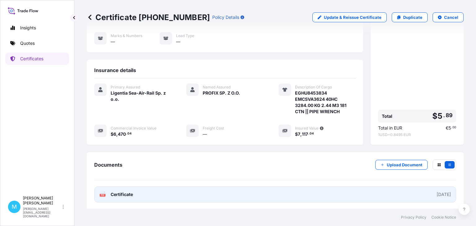
click at [228, 198] on link "PDF Certificate [DATE]" at bounding box center [275, 195] width 362 height 16
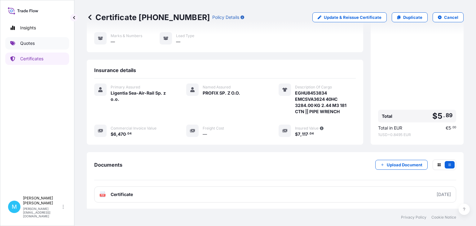
click at [38, 44] on link "Quotes" at bounding box center [37, 43] width 64 height 12
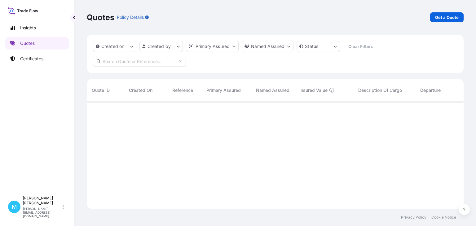
scroll to position [111, 376]
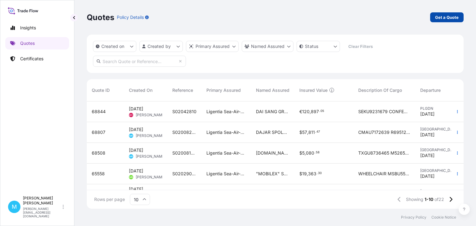
click at [443, 18] on p "Get a Quote" at bounding box center [447, 17] width 24 height 6
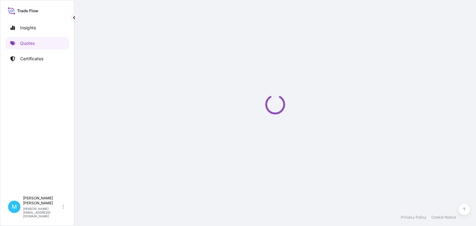
select select "Sea"
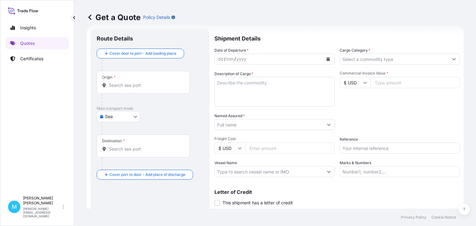
scroll to position [10, 0]
click at [124, 86] on input "Origin *" at bounding box center [145, 85] width 73 height 6
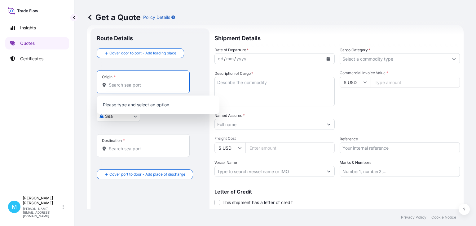
click at [112, 86] on input "Origin *" at bounding box center [145, 85] width 73 height 6
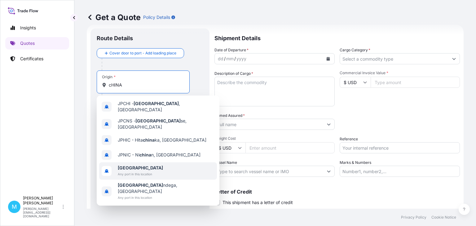
click at [133, 171] on span "Any port in this location" at bounding box center [140, 174] width 45 height 6
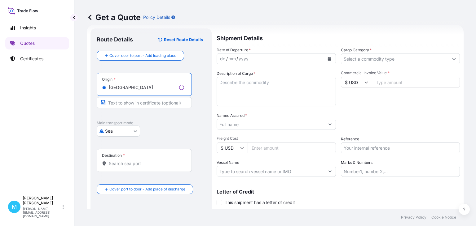
type input "[GEOGRAPHIC_DATA]"
click at [121, 162] on input "Destination *" at bounding box center [146, 164] width 75 height 6
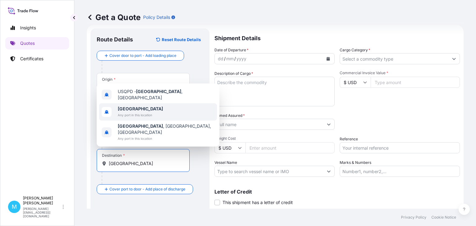
click at [119, 111] on b "[GEOGRAPHIC_DATA]" at bounding box center [140, 108] width 45 height 5
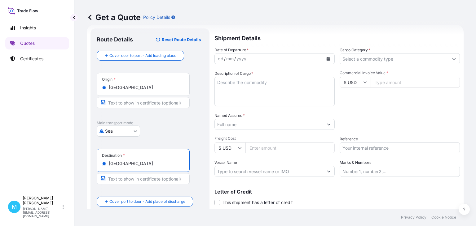
type input "[GEOGRAPHIC_DATA]"
click at [330, 58] on button "Calendar" at bounding box center [328, 59] width 10 height 10
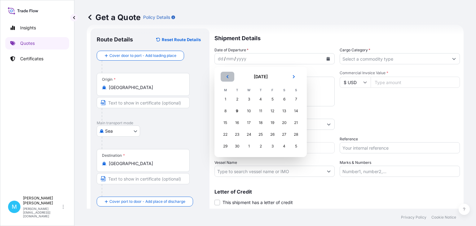
click at [226, 76] on icon "Previous" at bounding box center [227, 77] width 4 height 4
click at [271, 134] on div "22" at bounding box center [272, 134] width 11 height 11
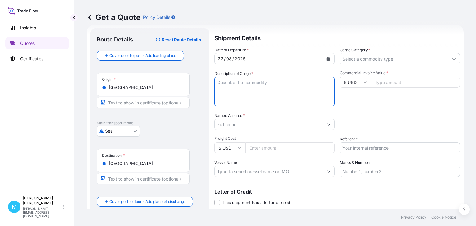
click at [258, 95] on textarea "Description of Cargo *" at bounding box center [274, 92] width 120 height 30
click at [224, 82] on textarea "Description of Cargo *" at bounding box center [274, 92] width 120 height 30
paste textarea "KDCU8004645 SML06098 40HC 815.00 2.083 42 CTN"
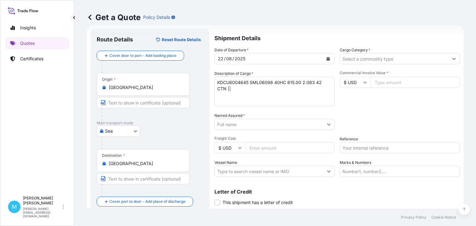
click at [229, 91] on textarea "KDCU8004645 SML06098 40HC 815.00 2.083 42 CTN ||" at bounding box center [274, 92] width 120 height 30
paste textarea "COLOR PENCIL"
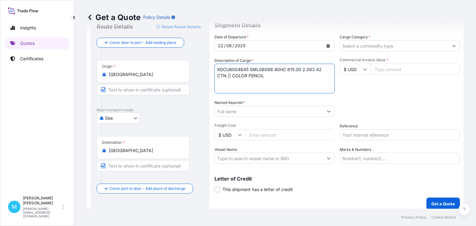
scroll to position [28, 0]
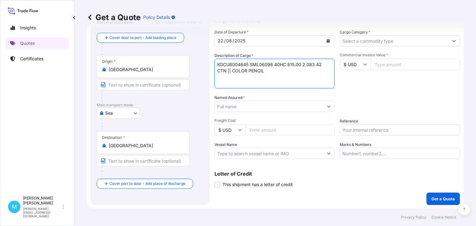
type textarea "KDCU8004645 SML06098 40HC 815.00 2.083 42 CTN || COLOR PENCIL"
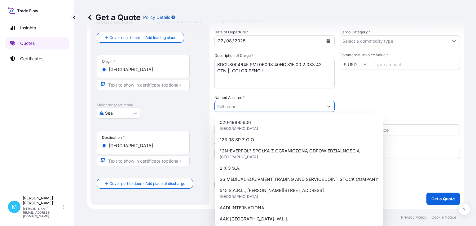
click at [243, 107] on input "Named Assured *" at bounding box center [269, 106] width 108 height 11
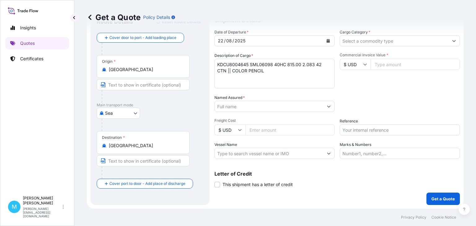
click at [224, 106] on input "Named Assured *" at bounding box center [269, 106] width 108 height 11
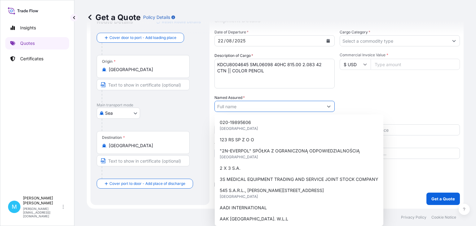
paste input "TOMA SP. Z O.O."
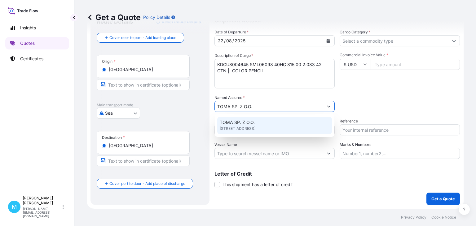
click at [259, 124] on div "TOMA SP. Z O.O. [STREET_ADDRESS]" at bounding box center [274, 125] width 115 height 17
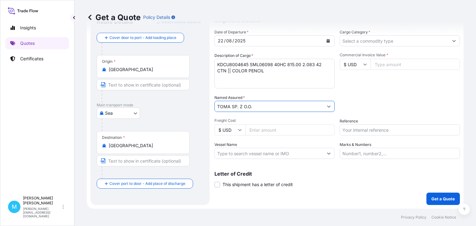
type input "TOMA SP. Z O.O."
click at [364, 40] on input "Cargo Category *" at bounding box center [394, 40] width 108 height 11
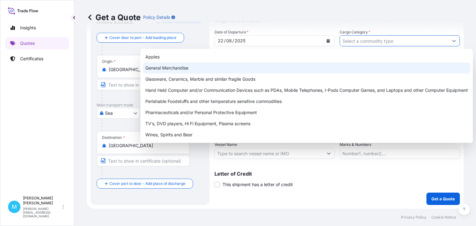
click at [180, 69] on div "General Merchandise" at bounding box center [306, 68] width 327 height 11
type input "General Merchandise"
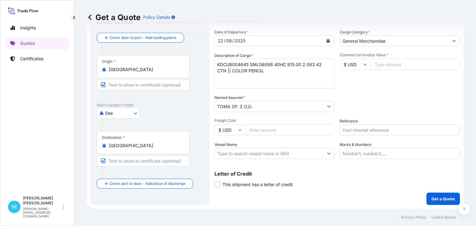
click at [395, 63] on input "Commercial Invoice Value *" at bounding box center [414, 64] width 89 height 11
click at [392, 64] on input "Commercial Invoice Value *" at bounding box center [414, 64] width 89 height 11
click at [380, 63] on input "Commercial Invoice Value *" at bounding box center [414, 64] width 89 height 11
click at [375, 65] on input "Commercial Invoice Value *" at bounding box center [414, 64] width 89 height 11
click at [388, 63] on input "Commercial Invoice Value *" at bounding box center [414, 64] width 89 height 11
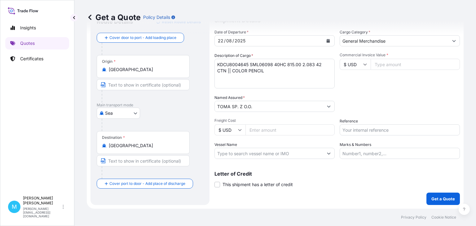
click at [388, 64] on input "Commercial Invoice Value *" at bounding box center [414, 64] width 89 height 11
click at [402, 63] on input "Commercial Invoice Value *" at bounding box center [414, 64] width 89 height 11
type input "3326.40"
click at [349, 131] on input "Reference" at bounding box center [399, 129] width 120 height 11
click at [368, 126] on input "Reference" at bounding box center [399, 129] width 120 height 11
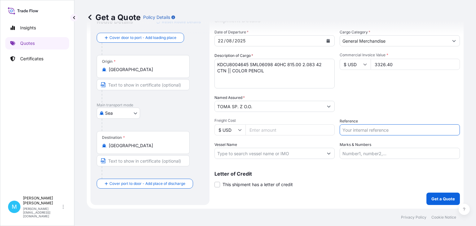
paste input "LCL KOLEJ"
click at [344, 131] on input "LCL KOLEJ" at bounding box center [399, 129] width 120 height 11
click at [372, 127] on input "LCL KOLEJ" at bounding box center [399, 129] width 120 height 11
click at [384, 131] on input "LCL KOLEJ ||" at bounding box center [399, 129] width 120 height 11
paste input "S02026196"
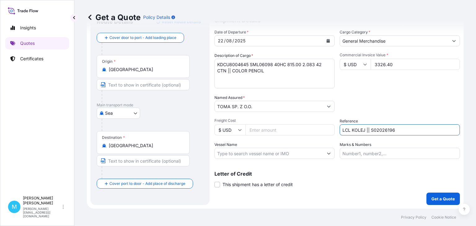
type input "LCL KOLEJ || S02026196"
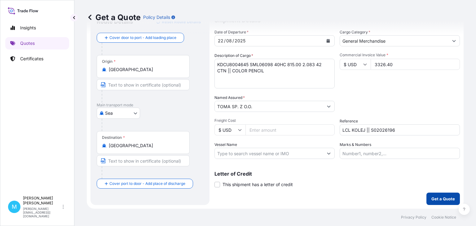
click at [443, 197] on p "Get a Quote" at bounding box center [443, 199] width 24 height 6
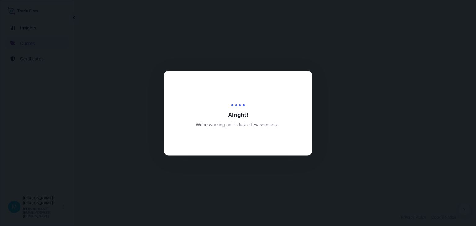
select select "Sea"
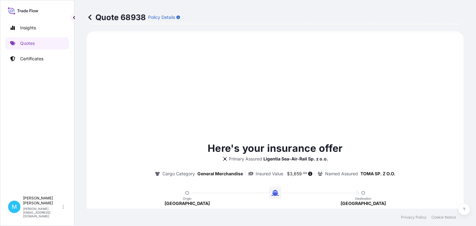
scroll to position [212, 0]
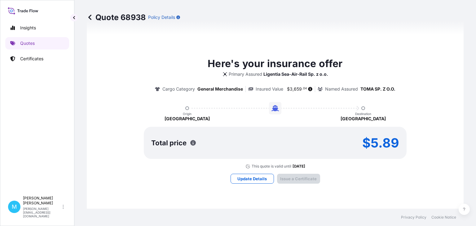
type input "[STREET_ADDRESS]"
type input "[DATE]"
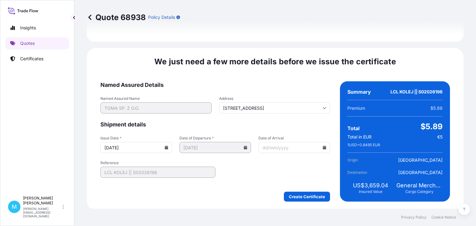
scroll to position [718, 0]
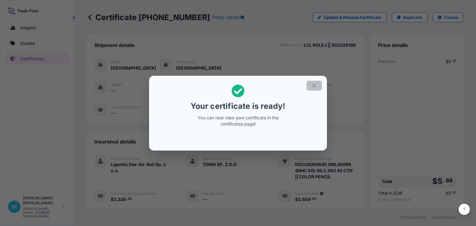
click at [314, 85] on icon "button" at bounding box center [314, 86] width 6 height 6
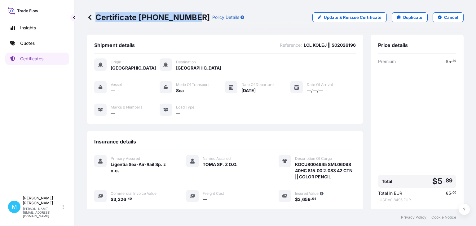
drag, startPoint x: 193, startPoint y: 16, endPoint x: 95, endPoint y: 22, distance: 98.6
click at [95, 22] on div "Certificate [PHONE_NUMBER] Policy Details" at bounding box center [165, 17] width 157 height 10
copy p "Certificate [PHONE_NUMBER]"
drag, startPoint x: 155, startPoint y: 38, endPoint x: 160, endPoint y: 37, distance: 5.0
click at [155, 38] on div "Shipment details Reference : LCL KOLEJ || S02026196 Origin [GEOGRAPHIC_DATA] De…" at bounding box center [225, 79] width 276 height 89
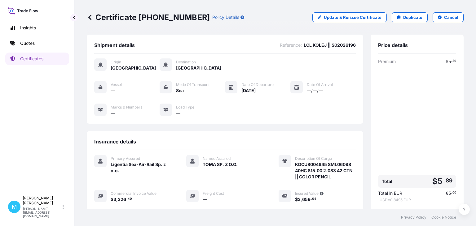
scroll to position [93, 0]
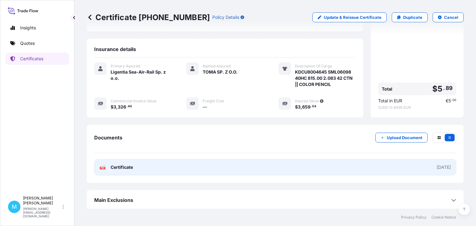
click at [168, 168] on link "PDF Certificate [DATE]" at bounding box center [275, 167] width 362 height 16
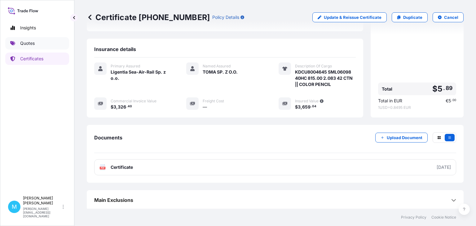
click at [37, 45] on link "Quotes" at bounding box center [37, 43] width 64 height 12
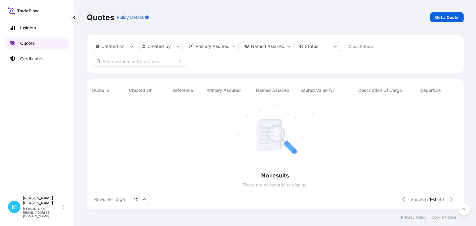
scroll to position [111, 376]
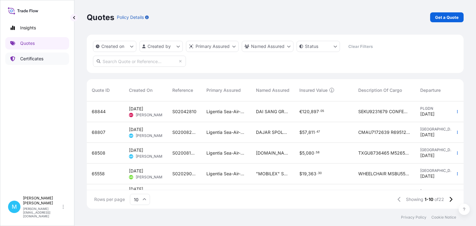
click at [21, 57] on p "Certificates" at bounding box center [31, 59] width 23 height 6
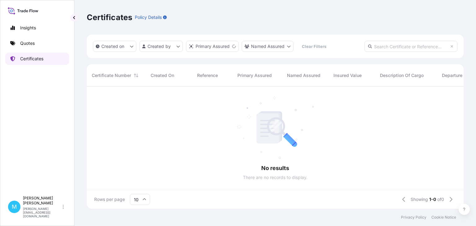
scroll to position [126, 376]
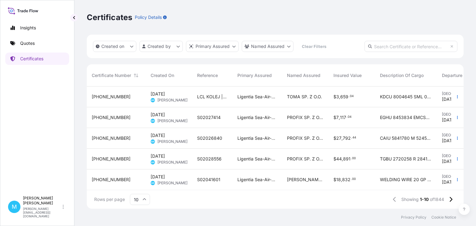
click at [200, 100] on div "LCL KOLEJ || S02026196" at bounding box center [212, 97] width 40 height 21
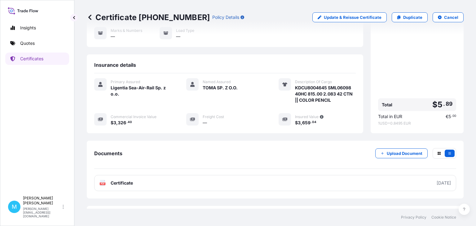
scroll to position [93, 0]
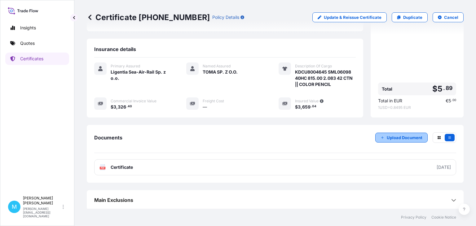
click at [406, 137] on p "Upload Document" at bounding box center [404, 138] width 36 height 6
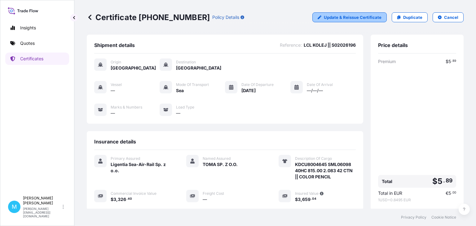
click at [367, 18] on p "Update & Reissue Certificate" at bounding box center [353, 17] width 58 height 6
select select "Sea"
select select "31440"
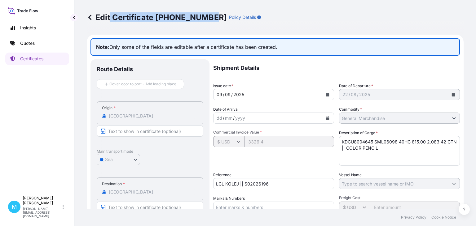
drag, startPoint x: 208, startPoint y: 16, endPoint x: 109, endPoint y: 15, distance: 99.1
click at [109, 15] on p "Edit Certificate [PHONE_NUMBER]" at bounding box center [157, 17] width 140 height 10
copy p "Certificate [PHONE_NUMBER]"
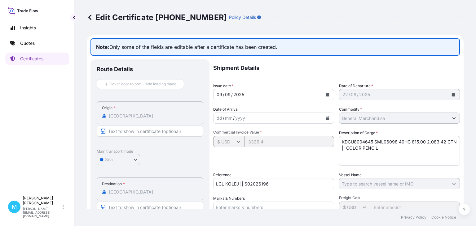
click at [298, 23] on div "Edit Certificate [PHONE_NUMBER] Policy Details" at bounding box center [275, 17] width 376 height 35
click at [27, 45] on p "Quotes" at bounding box center [27, 43] width 15 height 6
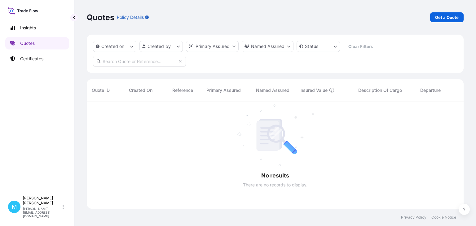
scroll to position [111, 376]
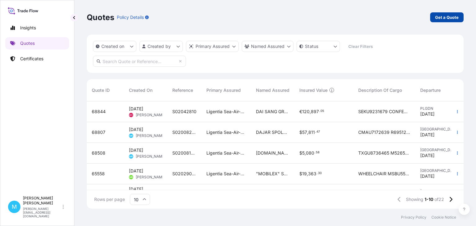
click at [454, 20] on link "Get a Quote" at bounding box center [446, 17] width 33 height 10
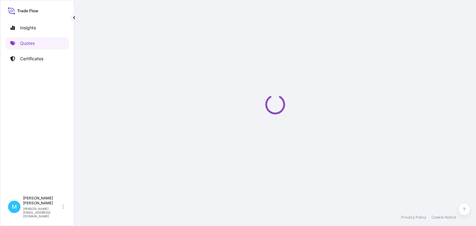
select select "Sea"
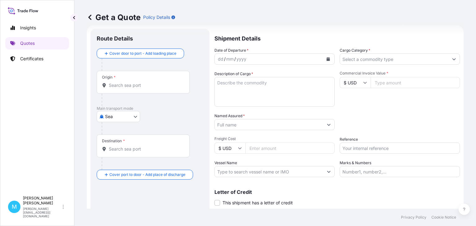
scroll to position [10, 0]
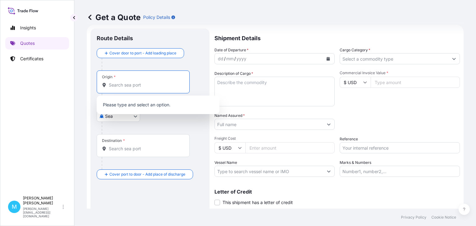
click at [121, 85] on input "Origin *" at bounding box center [145, 85] width 73 height 6
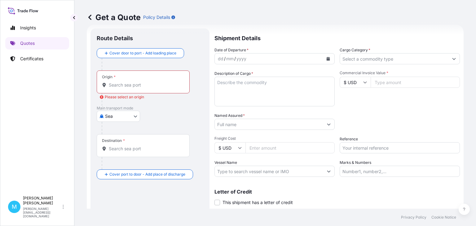
click at [120, 85] on input "Origin * Please select an origin" at bounding box center [145, 85] width 73 height 6
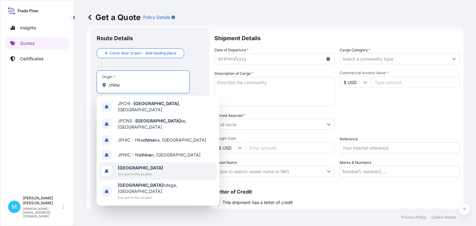
click at [136, 165] on span "[GEOGRAPHIC_DATA]" at bounding box center [140, 168] width 45 height 6
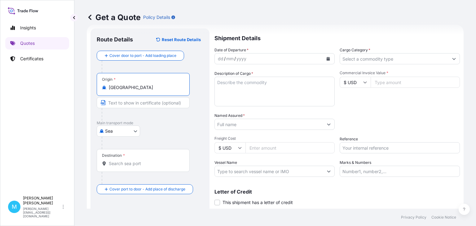
type input "[GEOGRAPHIC_DATA]"
click at [125, 161] on div "Destination *" at bounding box center [144, 160] width 95 height 23
click at [126, 167] on div "Destination *" at bounding box center [143, 160] width 93 height 23
click at [126, 167] on input "Destination *" at bounding box center [145, 164] width 73 height 6
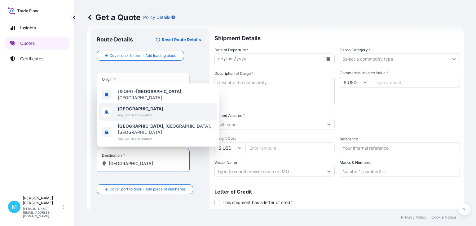
click at [137, 112] on span "[GEOGRAPHIC_DATA]" at bounding box center [140, 109] width 45 height 6
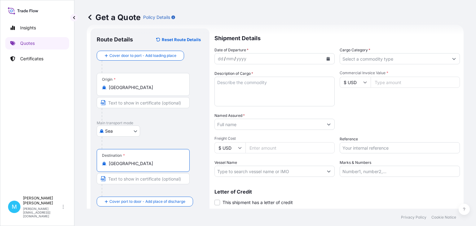
type input "[GEOGRAPHIC_DATA]"
click at [327, 58] on icon "Calendar" at bounding box center [328, 59] width 4 height 4
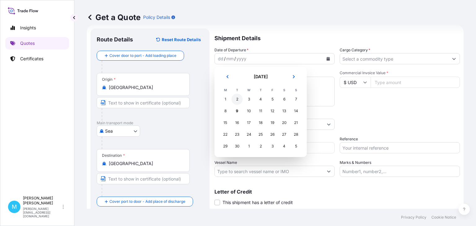
click at [237, 97] on div "2" at bounding box center [236, 99] width 11 height 11
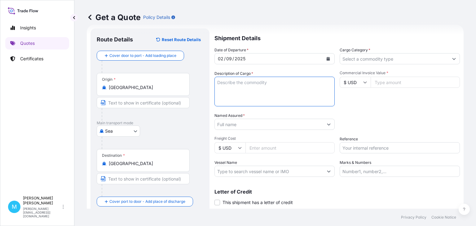
click at [241, 87] on textarea "Description of Cargo *" at bounding box center [274, 92] width 120 height 30
click at [224, 86] on textarea "Description of Cargo *" at bounding box center [274, 92] width 120 height 30
paste textarea "OOLU9775167 OOLKEU8445 40HC 314.16 KG 2.36 M3 114 CTN"
click at [257, 92] on textarea "OOLU9775167 OOLKEU8445 40HC 314.16 KG 2.36 M3 114 CTN ||" at bounding box center [274, 92] width 120 height 30
paste textarea "SENSOR SWITCH"
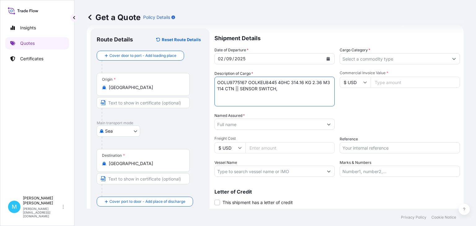
click at [290, 90] on textarea "OOLU9775167 OOLKEU8445 40HC 314.16 KG 2.36 M3 114 CTN || SENSOR SWITCH," at bounding box center [274, 92] width 120 height 30
paste textarea "PLASTIC COVER"
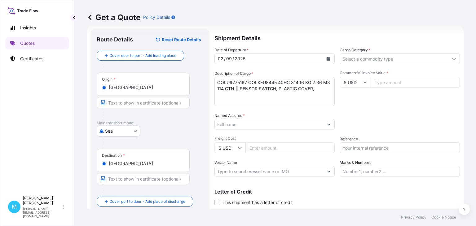
click at [323, 92] on textarea "OOLU9775167 OOLKEU8445 40HC 314.16 KG 2.36 M3 114 CTN || SENSOR SWITCH, PLASTIC…" at bounding box center [274, 92] width 120 height 30
paste textarea "LENS COVER STICKER"
click at [257, 95] on textarea "OOLU9775167 OOLKEU8445 40HC 314.16 KG 2.36 M3 114 CTN || SENSOR SWITCH, PLASTIC…" at bounding box center [274, 92] width 120 height 30
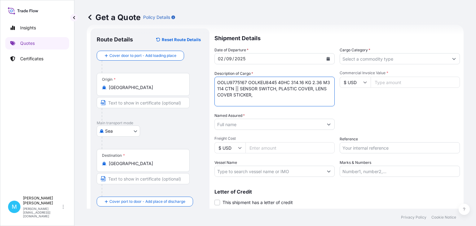
paste textarea "SPRING BRACKET"
click at [297, 96] on textarea "OOLU9775167 OOLKEU8445 40HC 314.16 KG 2.36 M3 114 CTN || SENSOR SWITCH, PLASTIC…" at bounding box center [274, 92] width 120 height 30
paste textarea "SURFACE FRAME"
type textarea "OOLU9775167 OOLKEU8445 40HC 314.16 KG 2.36 M3 114 CTN || SENSOR SWITCH, PLASTIC…"
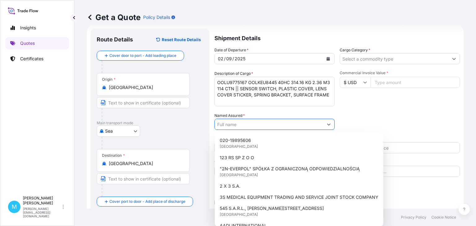
click at [257, 125] on input "Named Assured *" at bounding box center [269, 124] width 108 height 11
click at [227, 125] on input "Named Assured *" at bounding box center [269, 124] width 108 height 11
paste input "[PERSON_NAME] PRODUCTION POLAND SP. Z O.O."
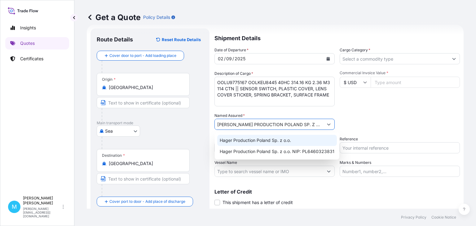
click at [283, 141] on span "Hager Production Poland Sp. z o.o." at bounding box center [254, 140] width 71 height 6
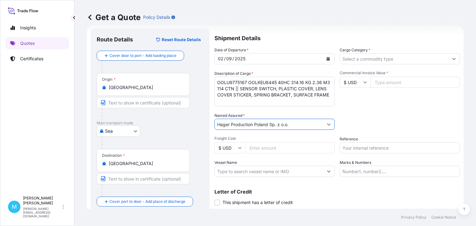
type input "Hager Production Poland Sp. z o.o."
click at [378, 60] on input "Cargo Category *" at bounding box center [394, 58] width 108 height 11
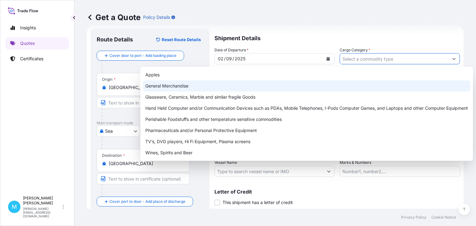
click at [199, 86] on div "General Merchandise" at bounding box center [306, 85] width 327 height 11
type input "General Merchandise"
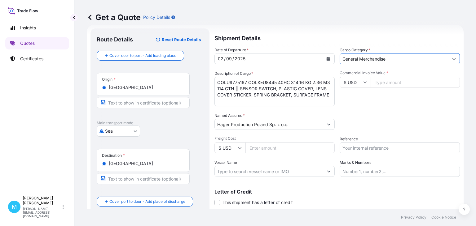
click at [392, 83] on input "Commercial Invoice Value *" at bounding box center [414, 82] width 89 height 11
click at [400, 85] on input "Commercial Invoice Value *" at bounding box center [414, 82] width 89 height 11
click at [381, 84] on input "Commercial Invoice Value *" at bounding box center [414, 82] width 89 height 11
click at [382, 84] on input "Commercial Invoice Value *" at bounding box center [414, 82] width 89 height 11
click at [381, 82] on input "Commercial Invoice Value *" at bounding box center [414, 82] width 89 height 11
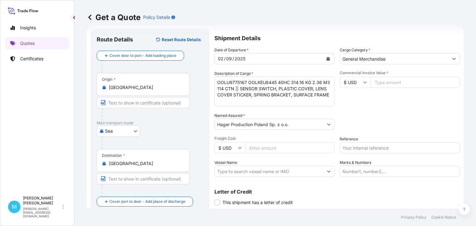
click at [390, 83] on input "Commercial Invoice Value *" at bounding box center [414, 82] width 89 height 11
click at [410, 84] on input "Commercial Invoice Value *" at bounding box center [414, 82] width 89 height 11
type input "23546.23"
click at [365, 147] on input "Reference" at bounding box center [399, 147] width 120 height 11
click at [370, 151] on input "Reference" at bounding box center [399, 147] width 120 height 11
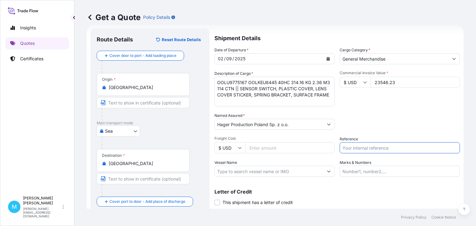
paste input "S02024604"
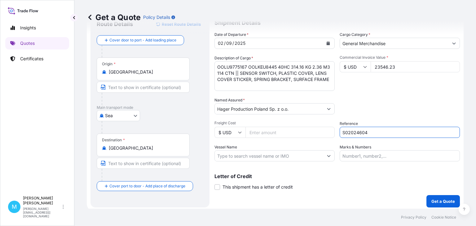
scroll to position [28, 0]
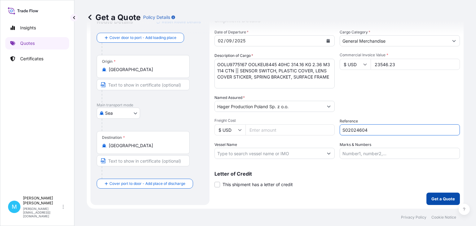
type input "S02024604"
click at [445, 199] on p "Get a Quote" at bounding box center [443, 199] width 24 height 6
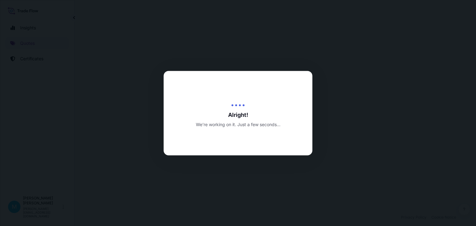
select select "Sea"
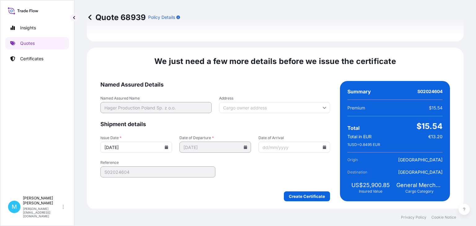
scroll to position [718, 0]
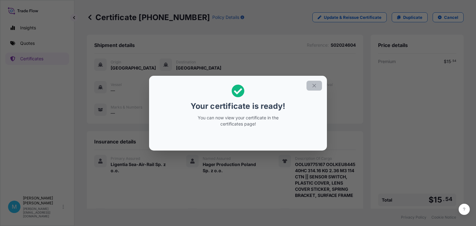
click at [318, 86] on button "button" at bounding box center [313, 86] width 15 height 10
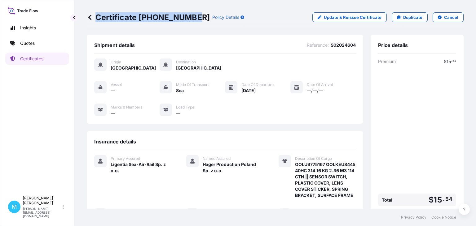
drag, startPoint x: 191, startPoint y: 15, endPoint x: 96, endPoint y: 16, distance: 94.7
click at [96, 16] on p "Certificate [PHONE_NUMBER]" at bounding box center [148, 17] width 123 height 10
copy p "Certificate [PHONE_NUMBER]"
click at [235, 30] on div "Certificate [PHONE_NUMBER] Policy Details Update & Reissue Certificate Duplicat…" at bounding box center [275, 17] width 376 height 35
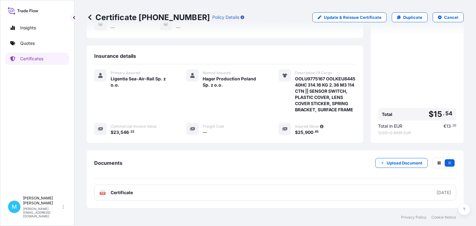
scroll to position [107, 0]
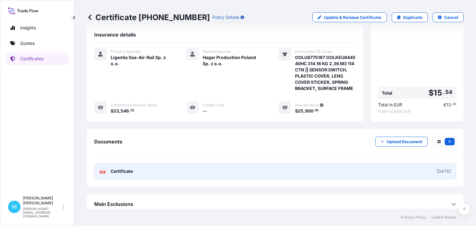
click at [270, 174] on link "PDF Certificate [DATE]" at bounding box center [275, 171] width 362 height 16
